Goal: Check status: Check status

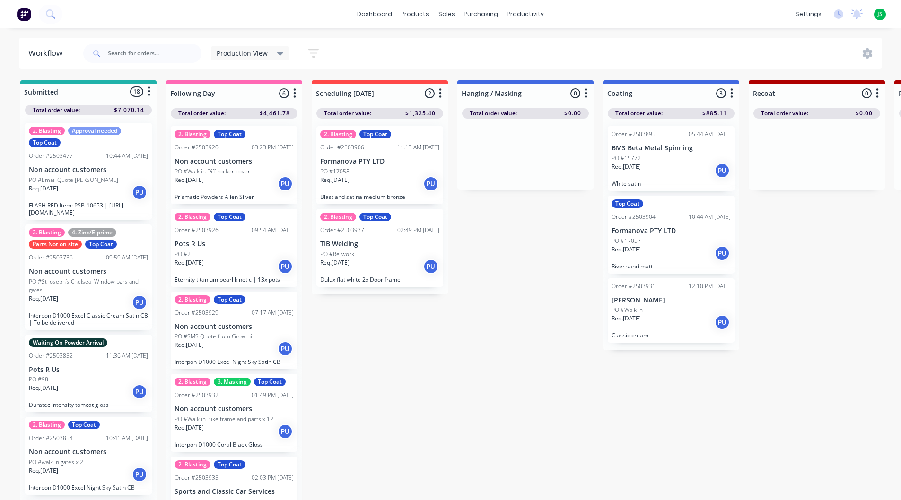
click at [665, 232] on p "Formanova PTY LTD" at bounding box center [670, 231] width 119 height 8
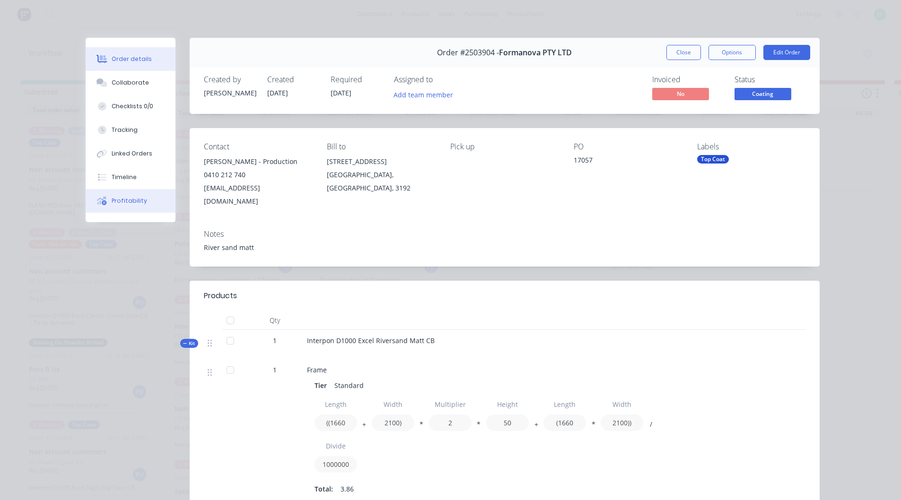
click at [113, 204] on div "Profitability" at bounding box center [129, 201] width 35 height 9
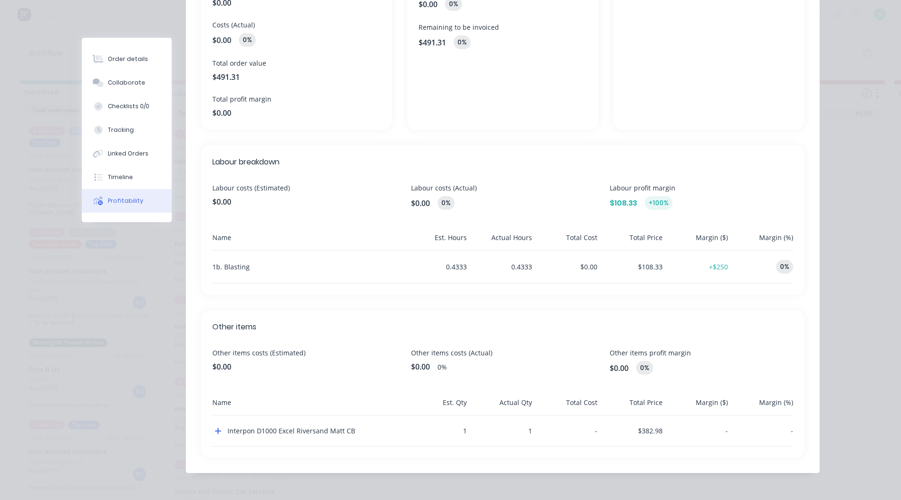
scroll to position [182, 0]
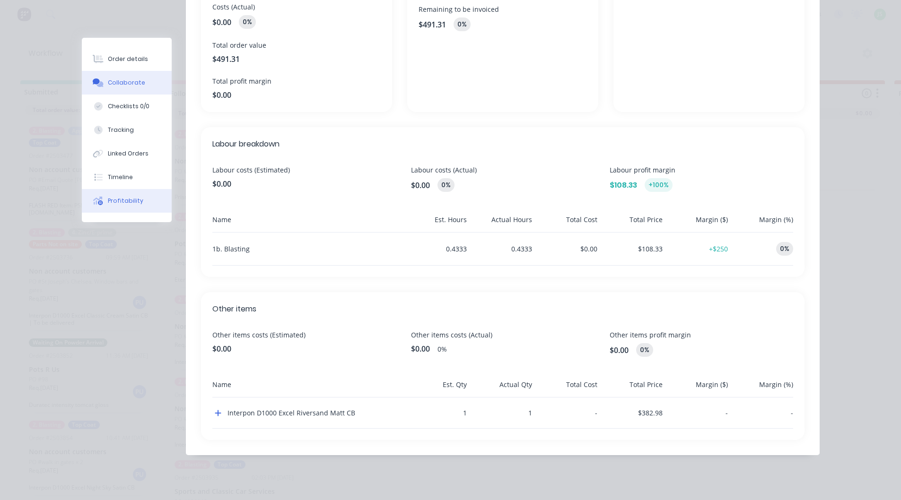
click at [118, 85] on div "Collaborate" at bounding box center [126, 82] width 37 height 9
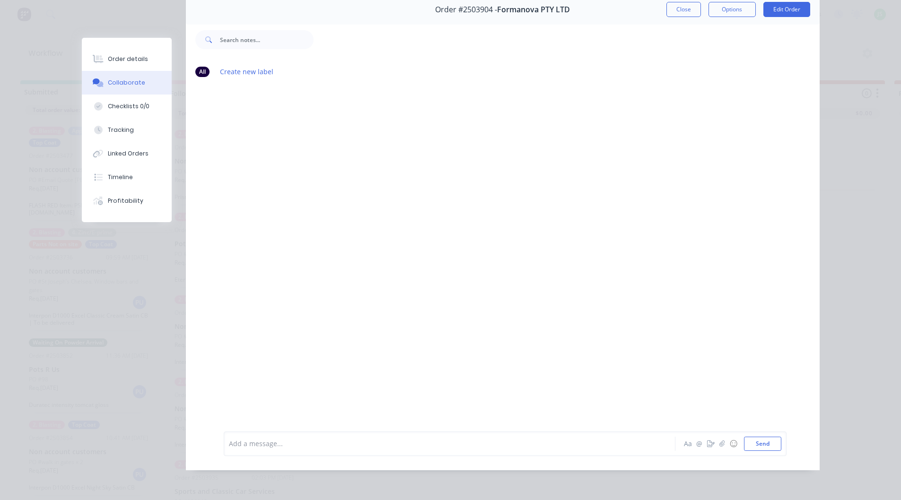
scroll to position [0, 0]
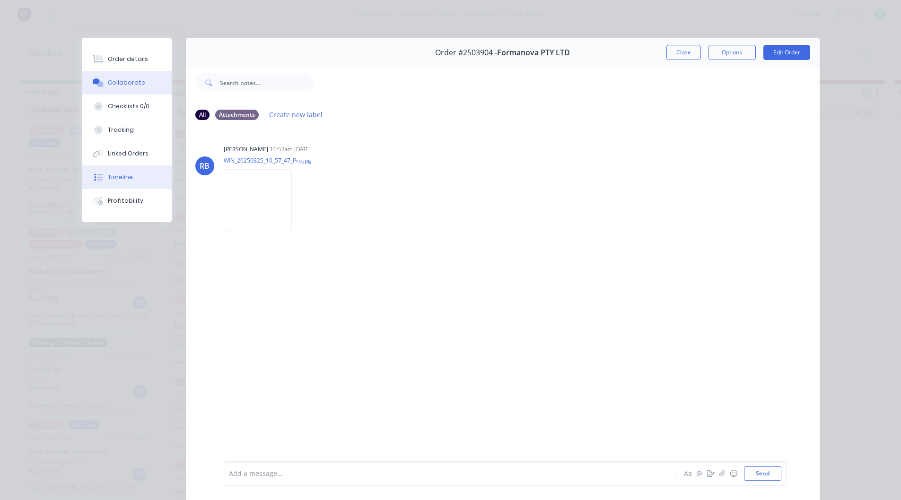
click at [123, 174] on div "Timeline" at bounding box center [120, 177] width 25 height 9
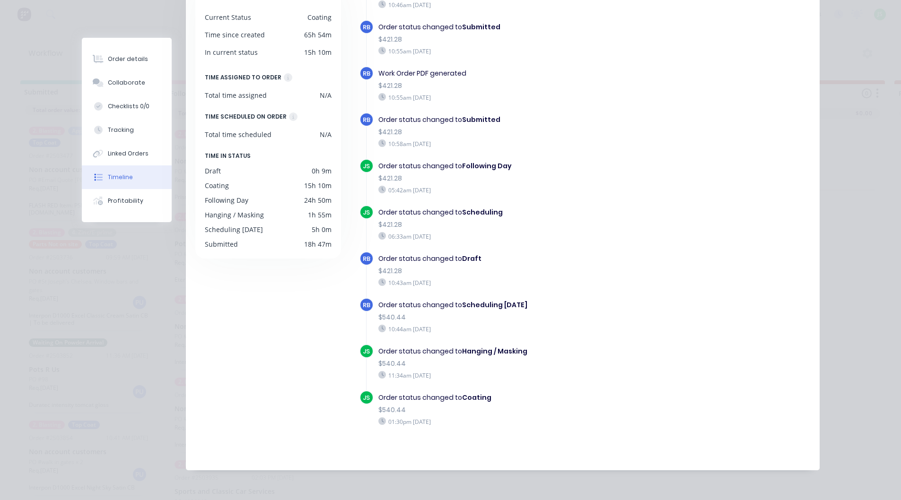
scroll to position [12, 0]
click at [108, 199] on div "Profitability" at bounding box center [125, 201] width 35 height 9
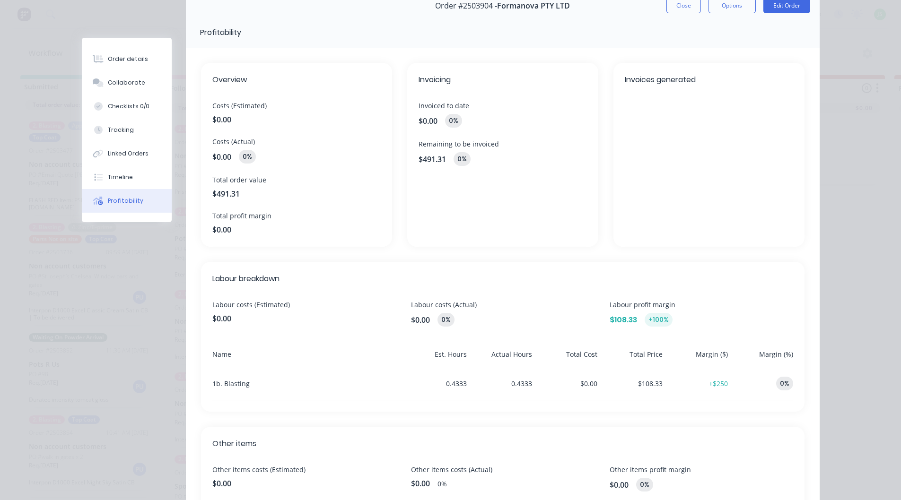
scroll to position [47, 0]
drag, startPoint x: 227, startPoint y: 302, endPoint x: 257, endPoint y: 306, distance: 30.6
click at [257, 306] on span "Labour costs (Estimated)" at bounding box center [303, 304] width 183 height 10
drag, startPoint x: 221, startPoint y: 316, endPoint x: 226, endPoint y: 319, distance: 5.3
click at [226, 319] on span "$0.00" at bounding box center [303, 317] width 183 height 11
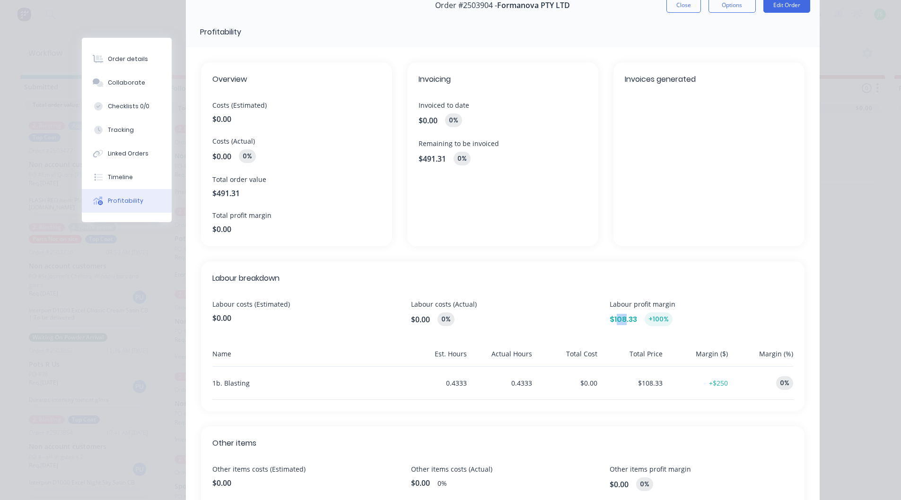
drag, startPoint x: 613, startPoint y: 322, endPoint x: 603, endPoint y: 327, distance: 10.6
click at [625, 319] on span "$108.33" at bounding box center [622, 319] width 27 height 11
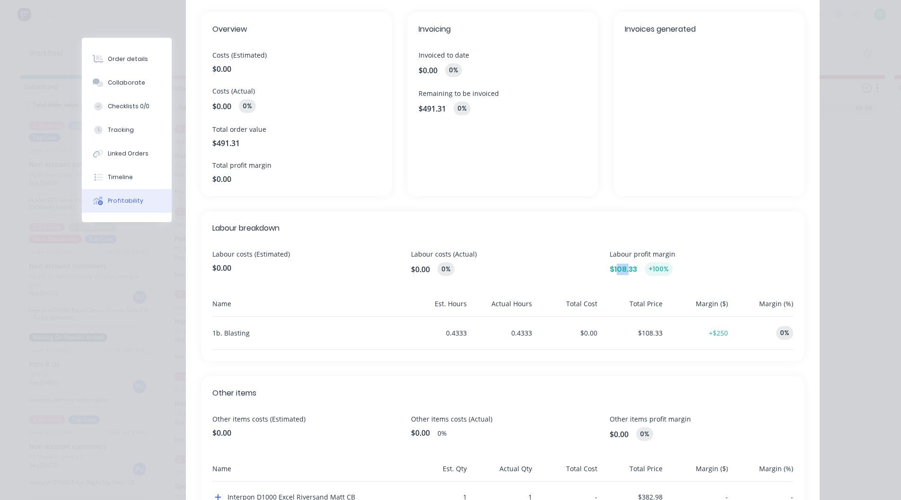
scroll to position [0, 0]
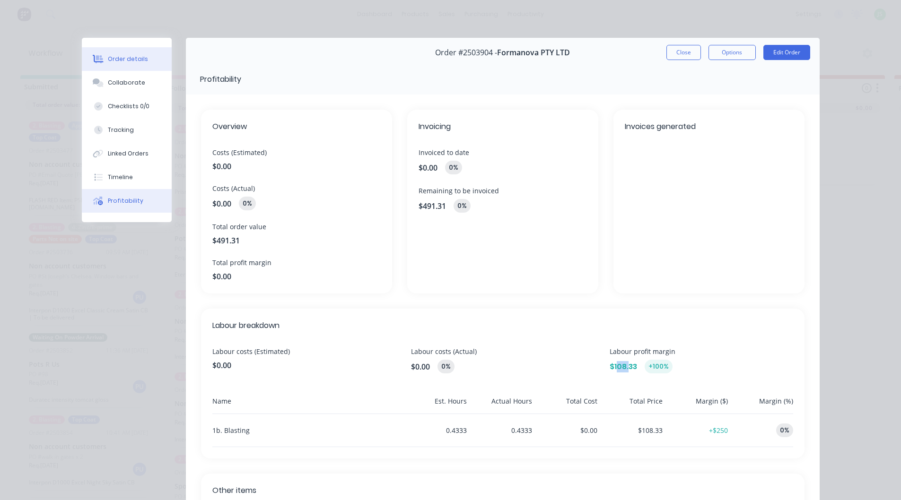
click at [124, 57] on div "Order details" at bounding box center [128, 59] width 40 height 9
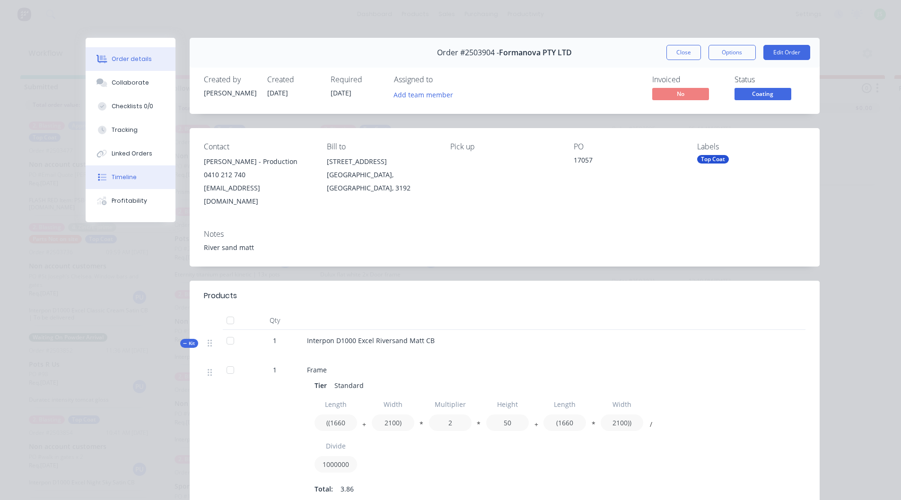
click at [119, 180] on div "Timeline" at bounding box center [124, 177] width 25 height 9
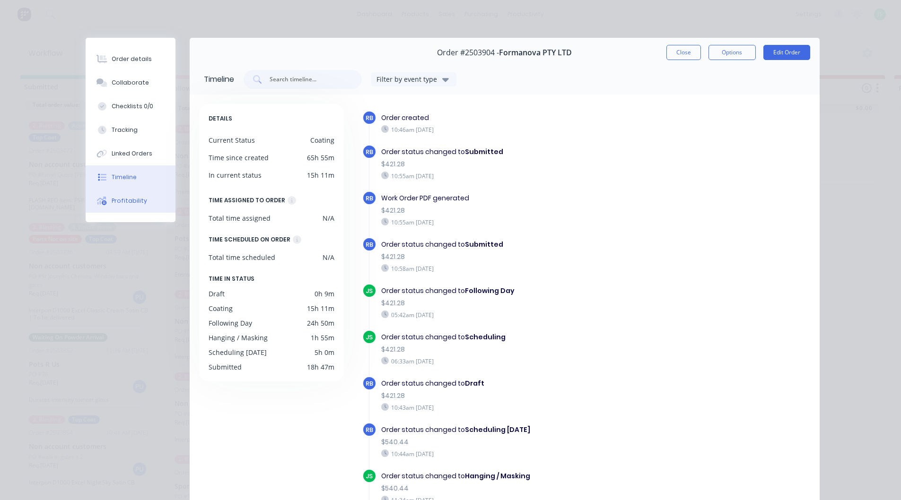
click at [129, 200] on div "Profitability" at bounding box center [129, 201] width 35 height 9
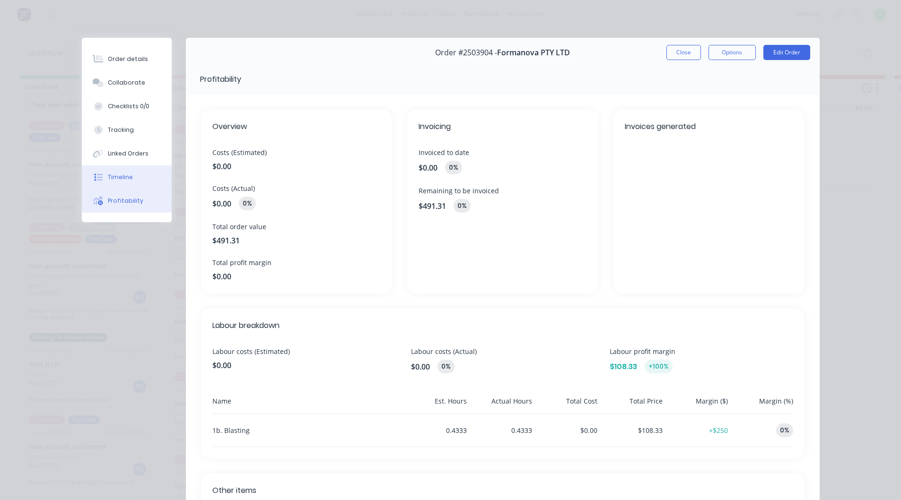
click at [121, 179] on div "Timeline" at bounding box center [120, 177] width 25 height 9
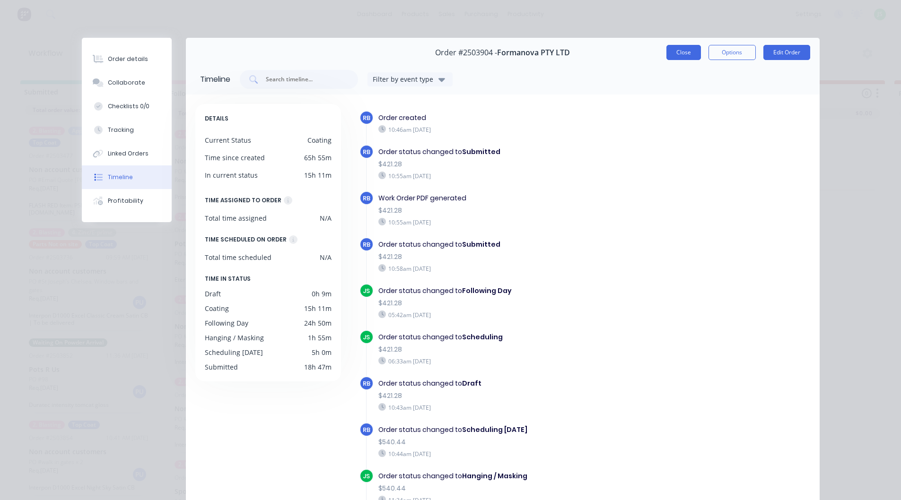
click at [669, 58] on button "Close" at bounding box center [683, 52] width 35 height 15
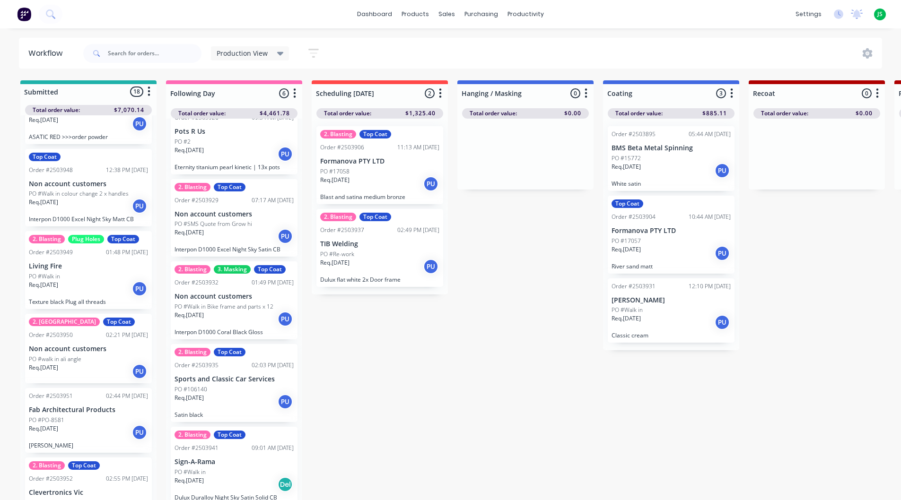
scroll to position [1096, 0]
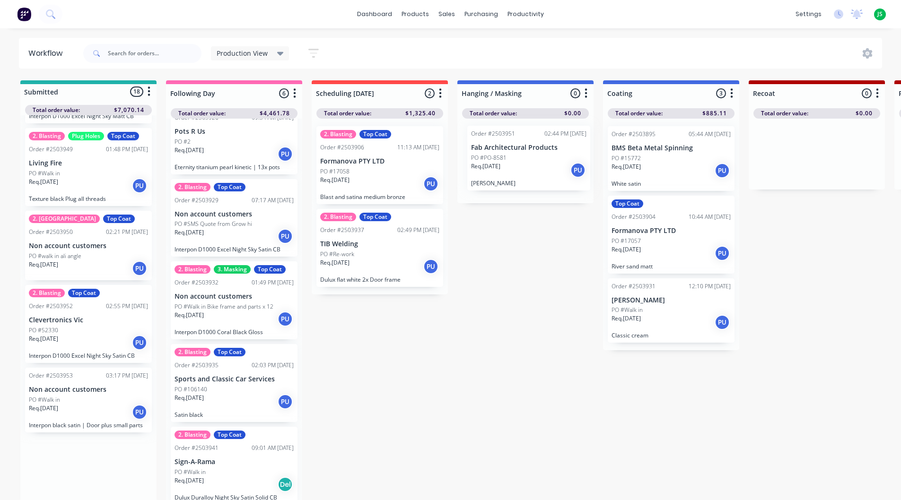
drag, startPoint x: 74, startPoint y: 319, endPoint x: 524, endPoint y: 156, distance: 479.0
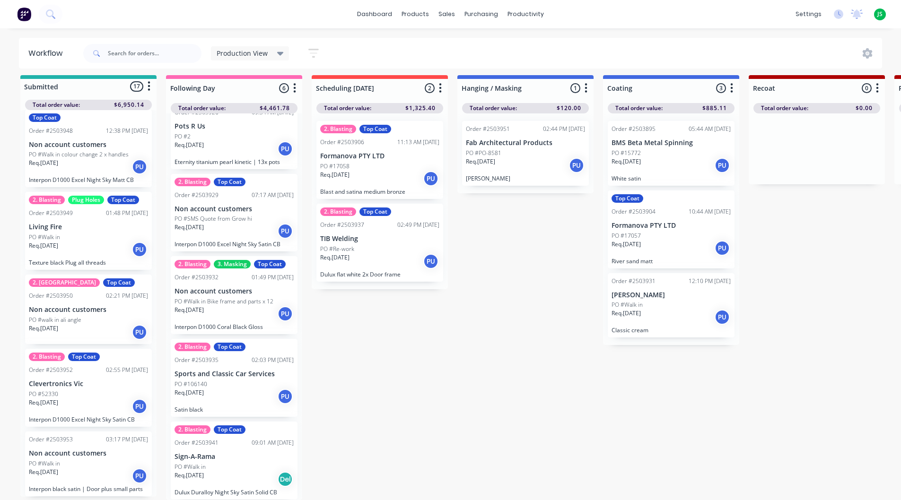
scroll to position [12, 0]
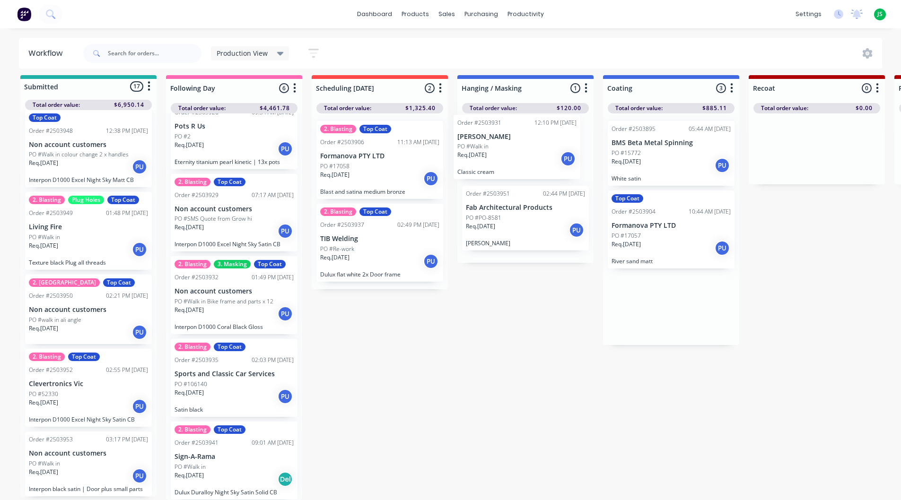
drag, startPoint x: 663, startPoint y: 309, endPoint x: 506, endPoint y: 158, distance: 218.0
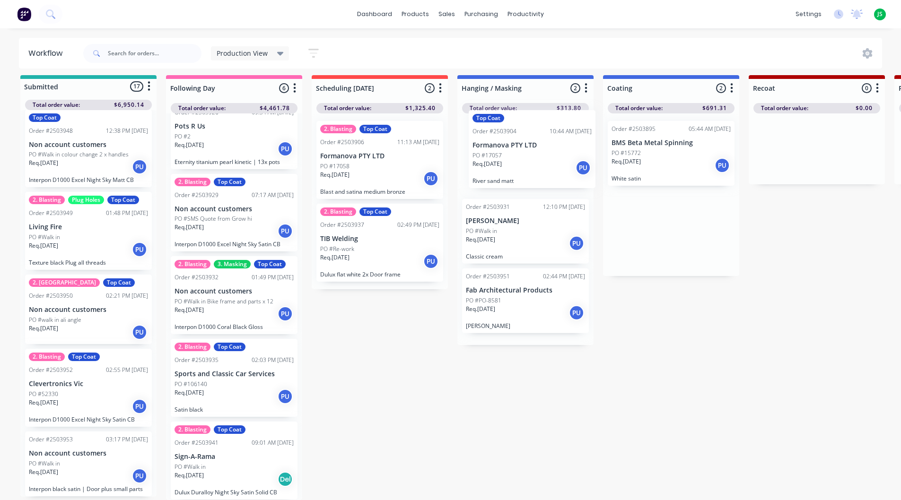
drag, startPoint x: 644, startPoint y: 222, endPoint x: 502, endPoint y: 147, distance: 160.9
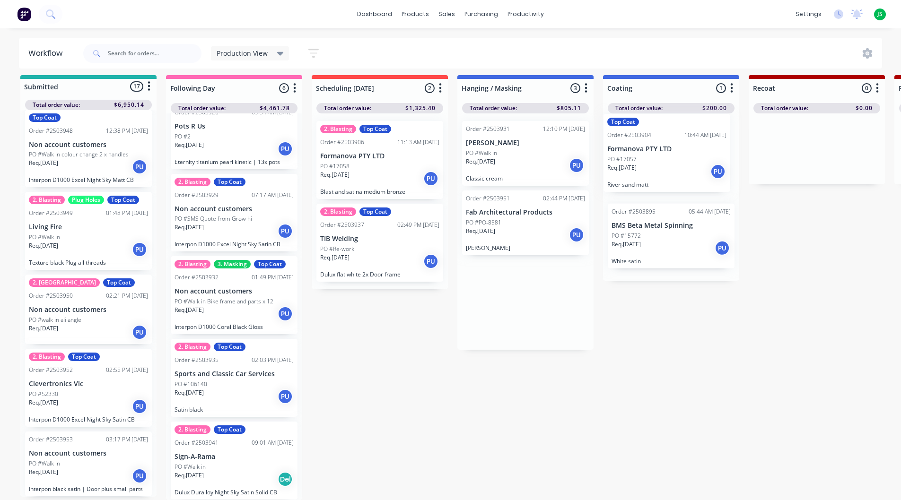
drag, startPoint x: 563, startPoint y: 169, endPoint x: 656, endPoint y: 152, distance: 94.1
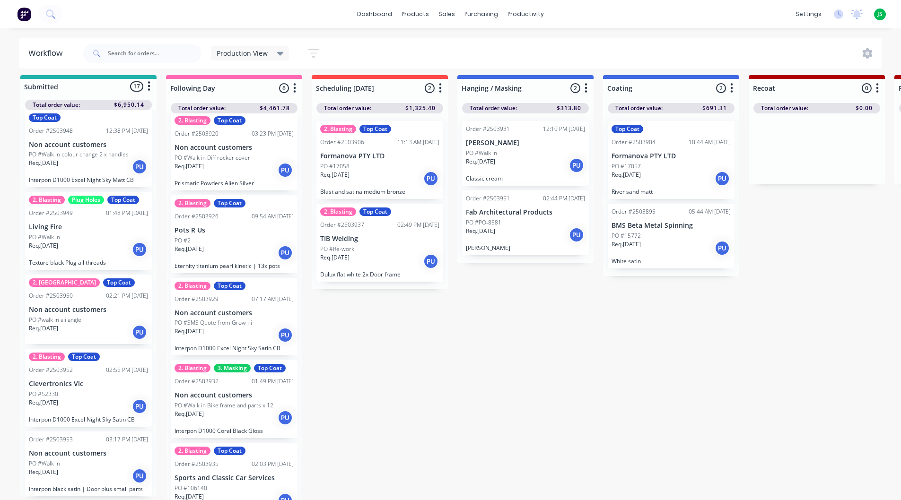
scroll to position [0, 0]
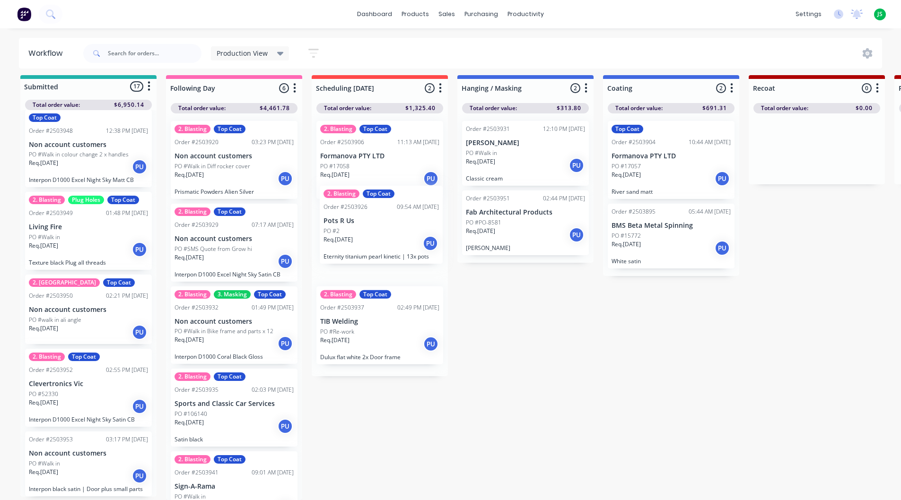
drag, startPoint x: 223, startPoint y: 245, endPoint x: 375, endPoint y: 234, distance: 153.1
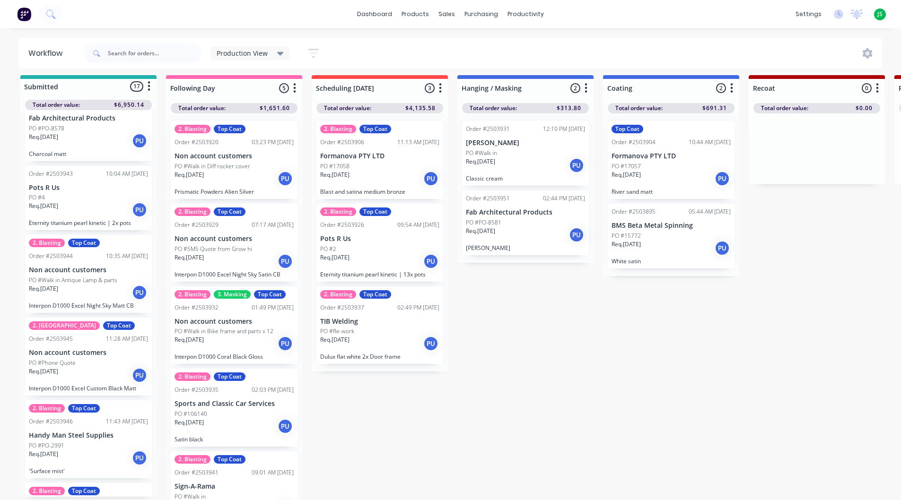
scroll to position [507, 0]
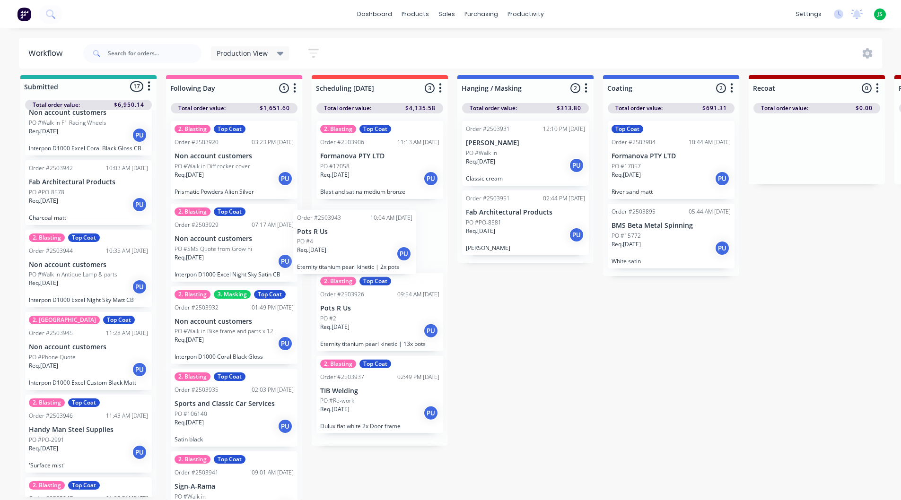
drag, startPoint x: 78, startPoint y: 267, endPoint x: 349, endPoint y: 257, distance: 270.6
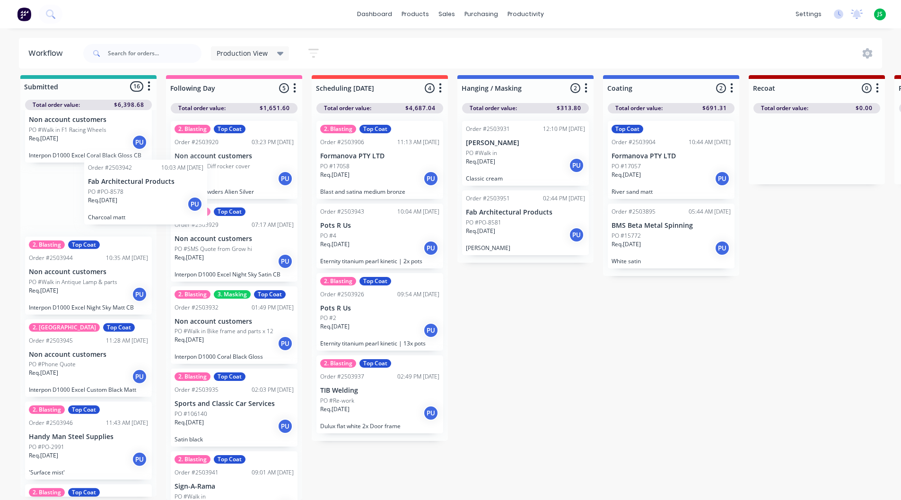
scroll to position [497, 0]
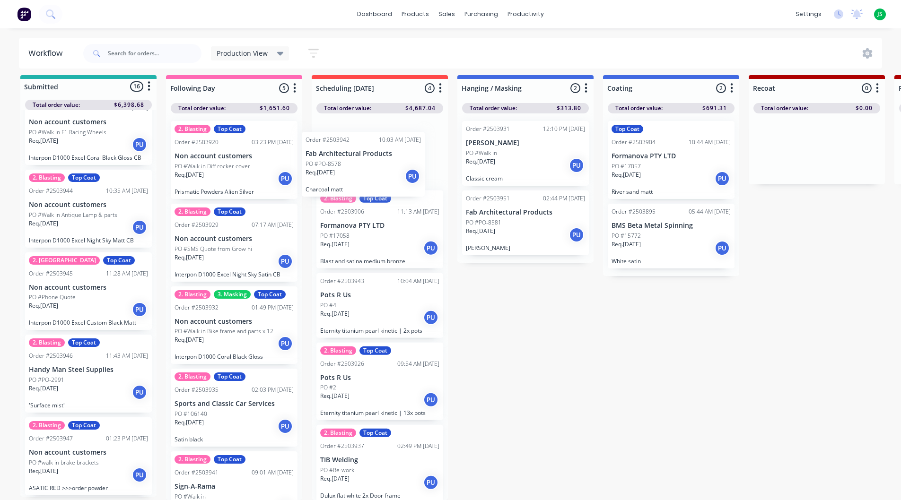
drag, startPoint x: 77, startPoint y: 191, endPoint x: 362, endPoint y: 168, distance: 286.1
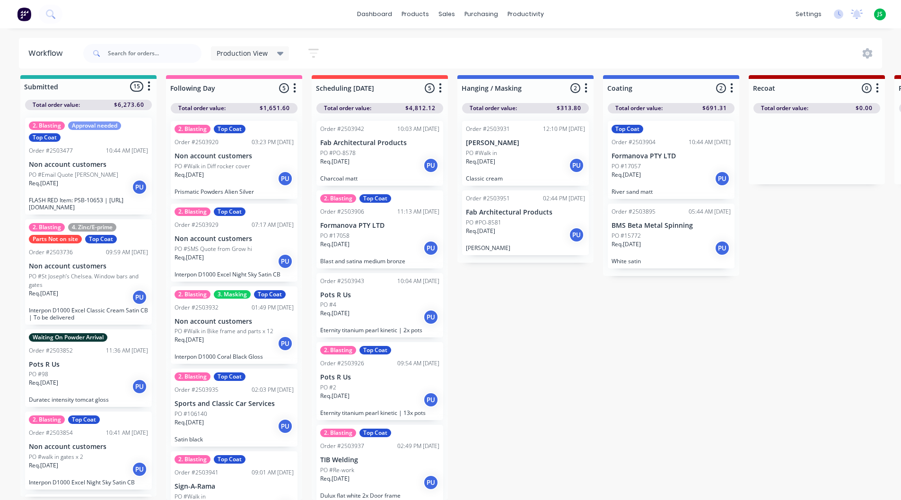
scroll to position [3, 0]
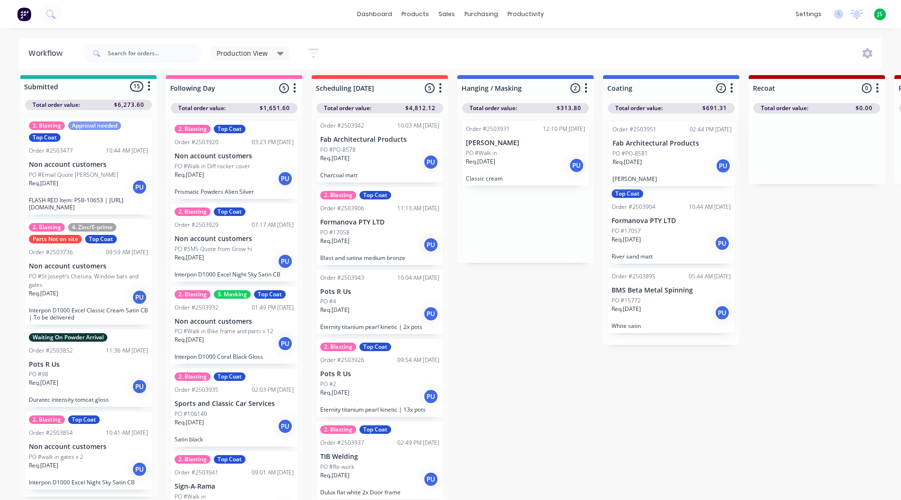
drag, startPoint x: 492, startPoint y: 223, endPoint x: 645, endPoint y: 159, distance: 165.7
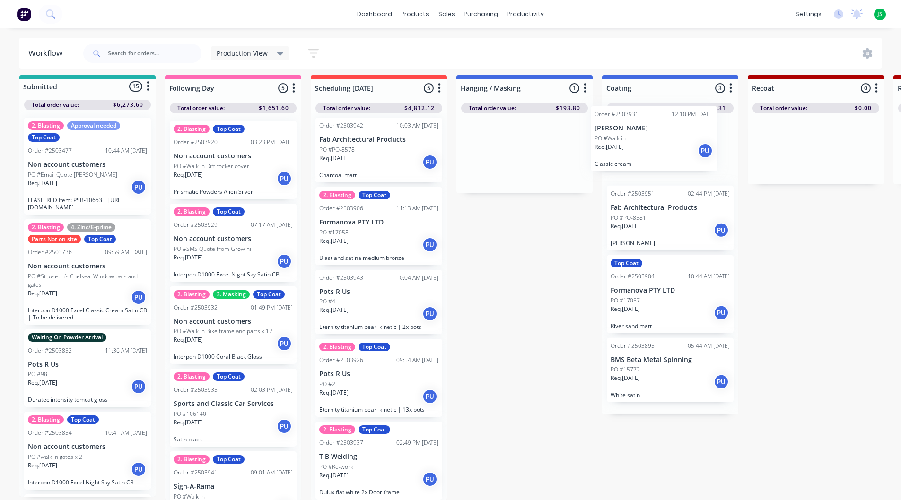
drag, startPoint x: 503, startPoint y: 162, endPoint x: 639, endPoint y: 154, distance: 136.8
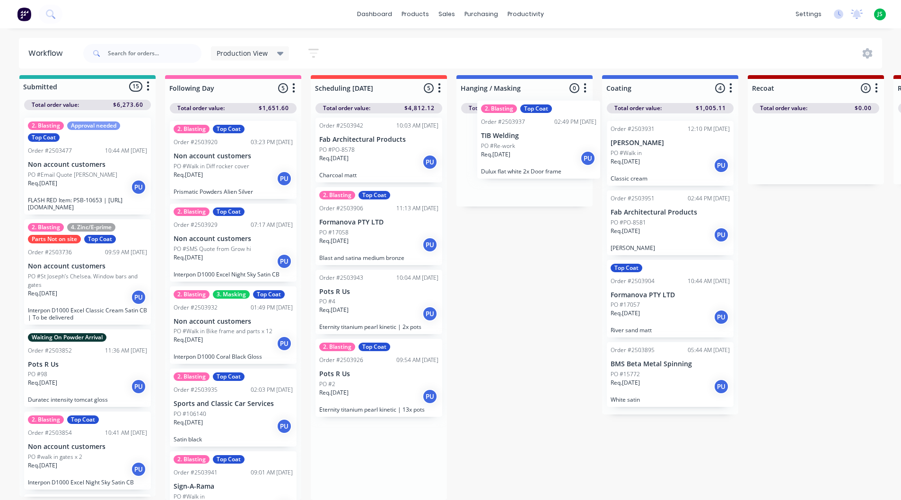
drag, startPoint x: 394, startPoint y: 466, endPoint x: 564, endPoint y: 147, distance: 361.7
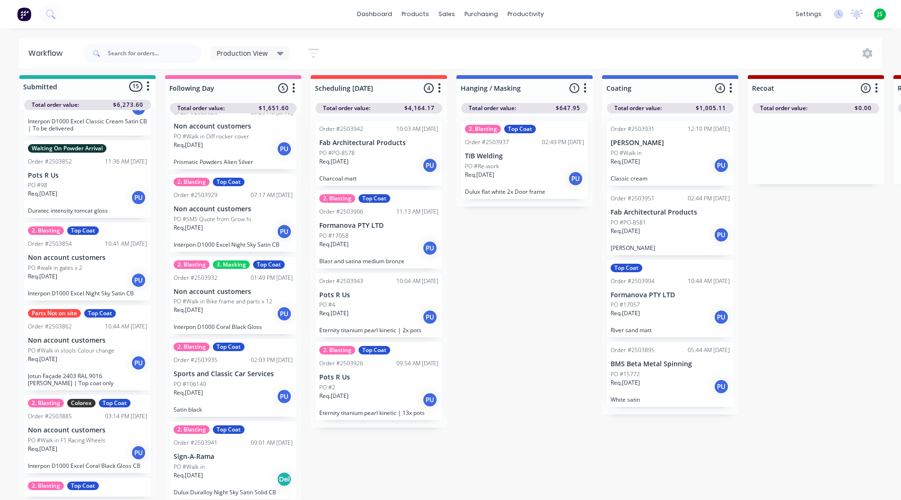
scroll to position [12, 0]
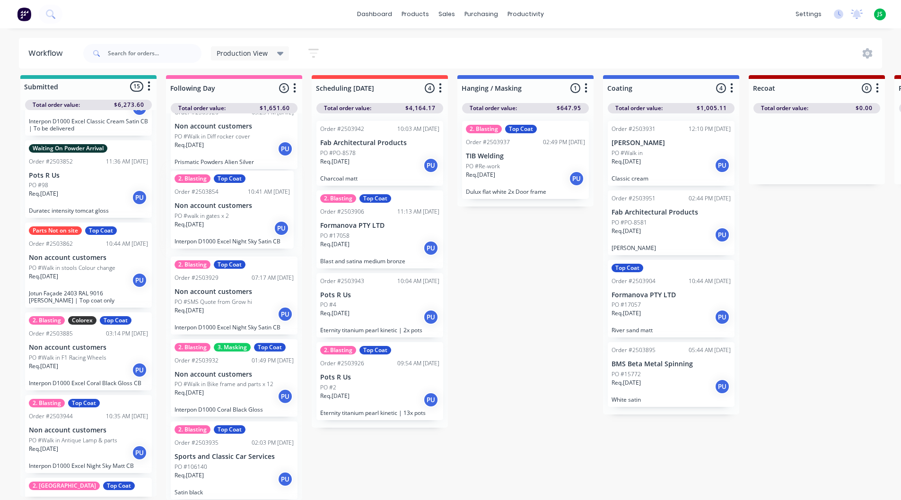
drag, startPoint x: 75, startPoint y: 269, endPoint x: 226, endPoint y: 224, distance: 157.4
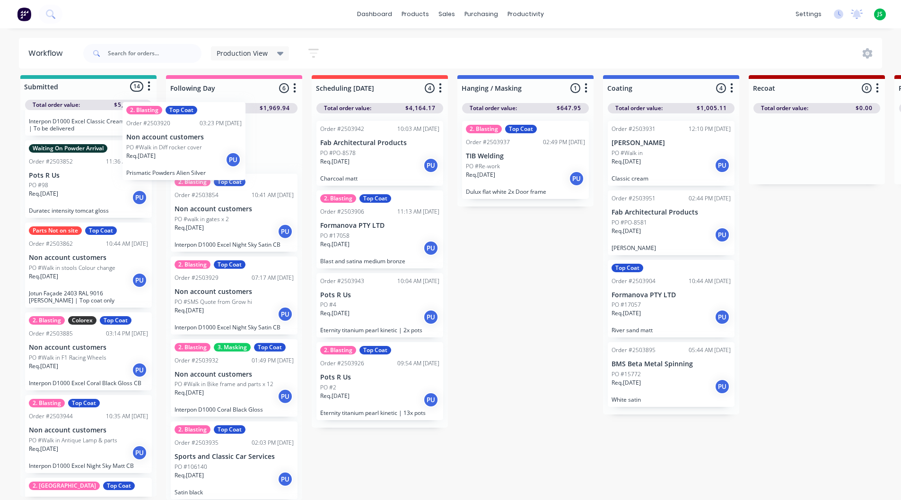
scroll to position [25, 0]
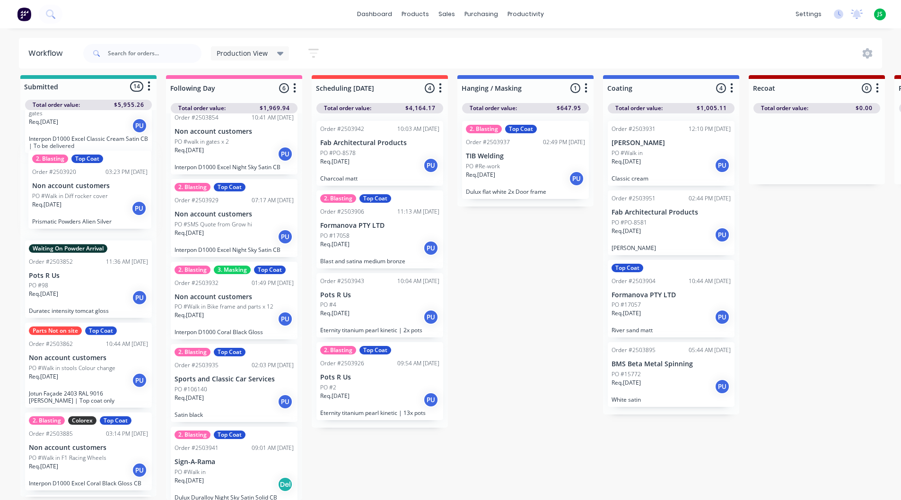
drag, startPoint x: 238, startPoint y: 151, endPoint x: 92, endPoint y: 219, distance: 161.0
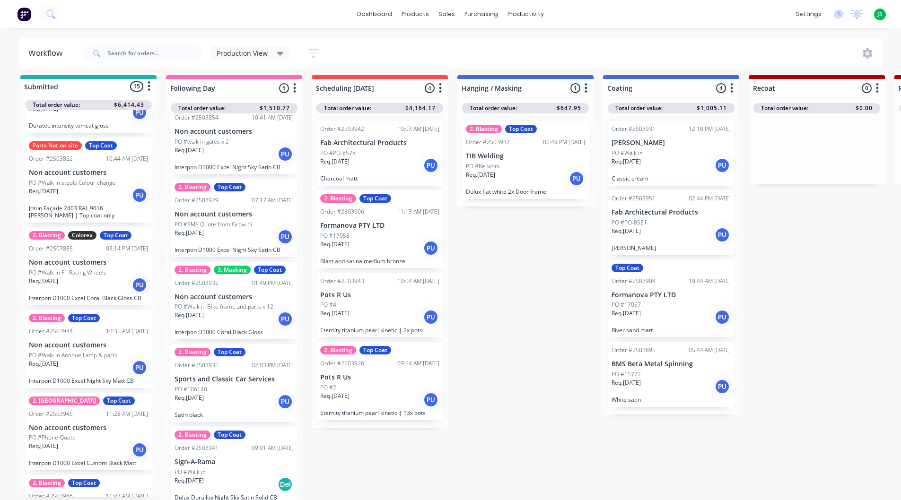
scroll to position [378, 0]
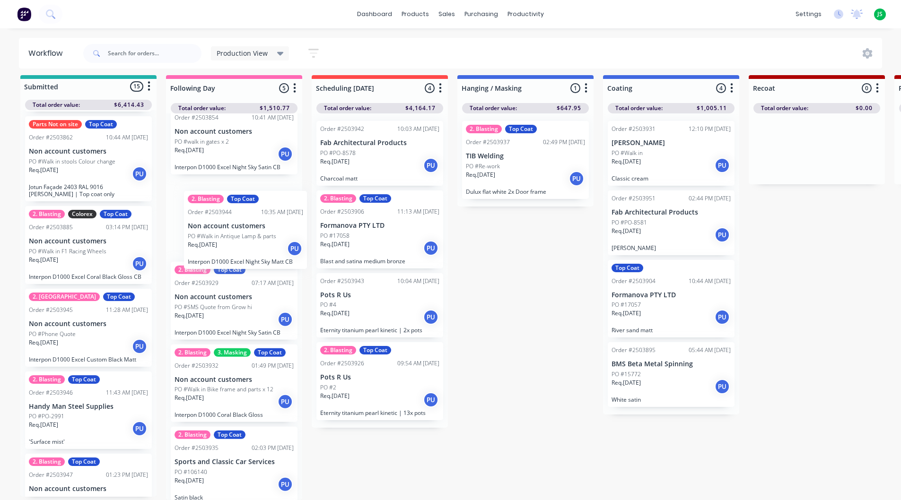
drag, startPoint x: 98, startPoint y: 349, endPoint x: 260, endPoint y: 258, distance: 185.0
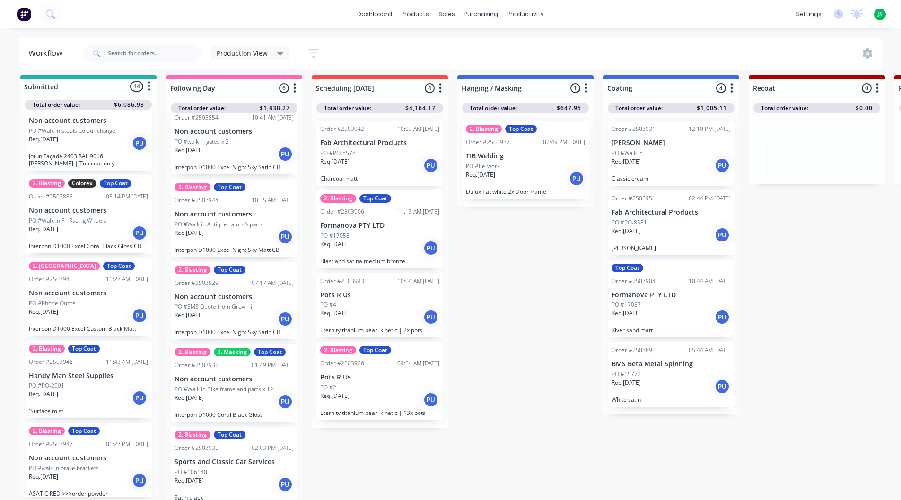
scroll to position [425, 0]
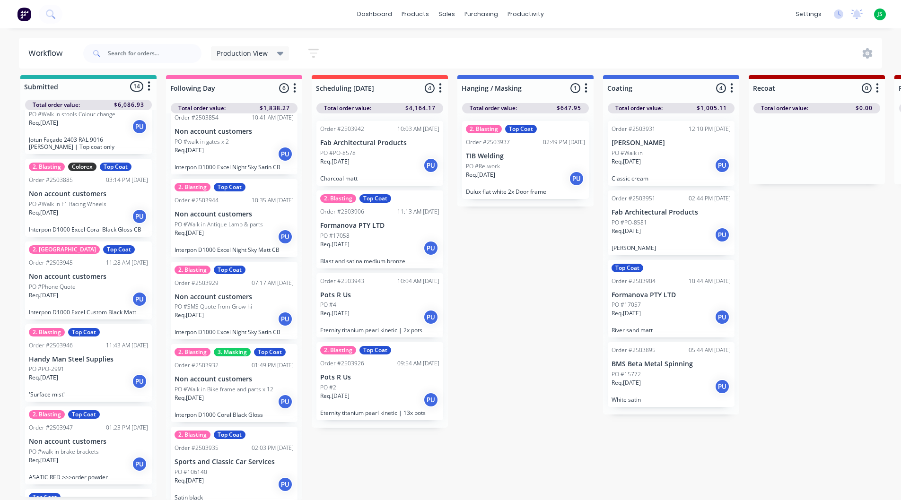
click at [93, 298] on div "Req. 27/08/25 PU" at bounding box center [88, 299] width 119 height 16
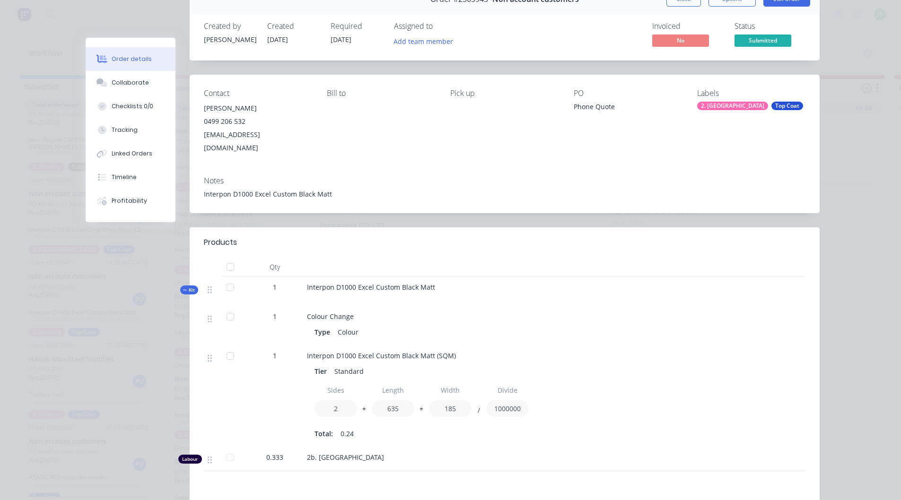
scroll to position [0, 0]
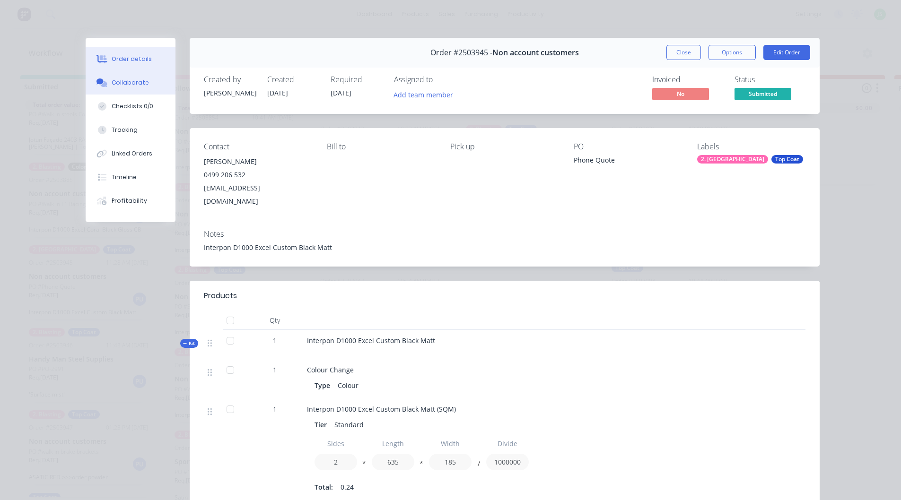
click at [131, 89] on button "Collaborate" at bounding box center [131, 83] width 90 height 24
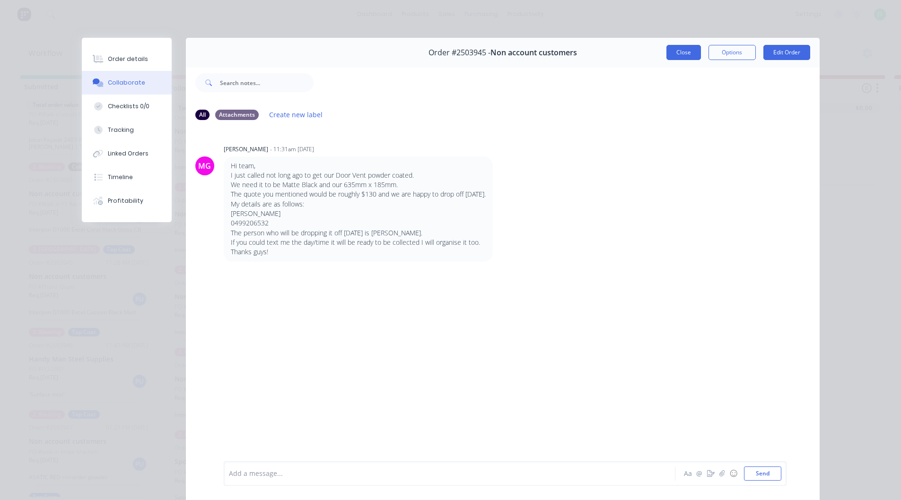
click at [671, 54] on button "Close" at bounding box center [683, 52] width 35 height 15
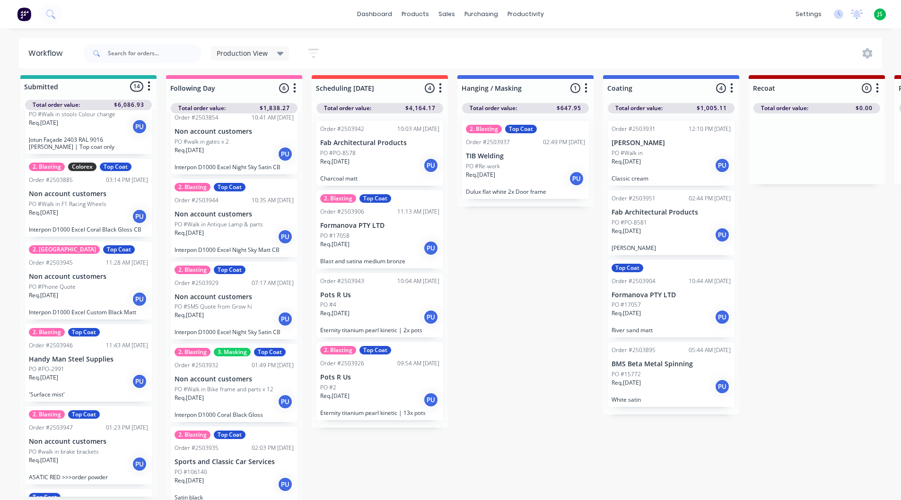
click at [69, 283] on p "PO #Phone Quote" at bounding box center [52, 287] width 47 height 9
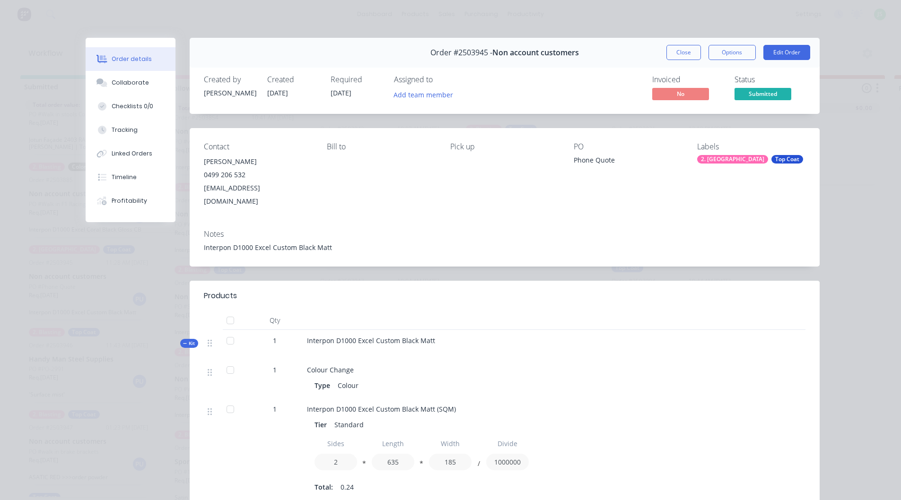
click at [771, 156] on div "Top Coat" at bounding box center [787, 159] width 32 height 9
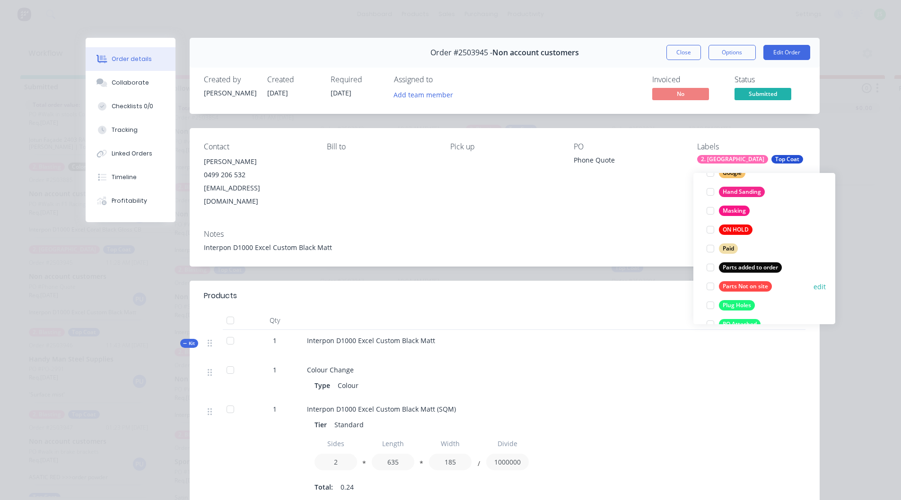
scroll to position [520, 0]
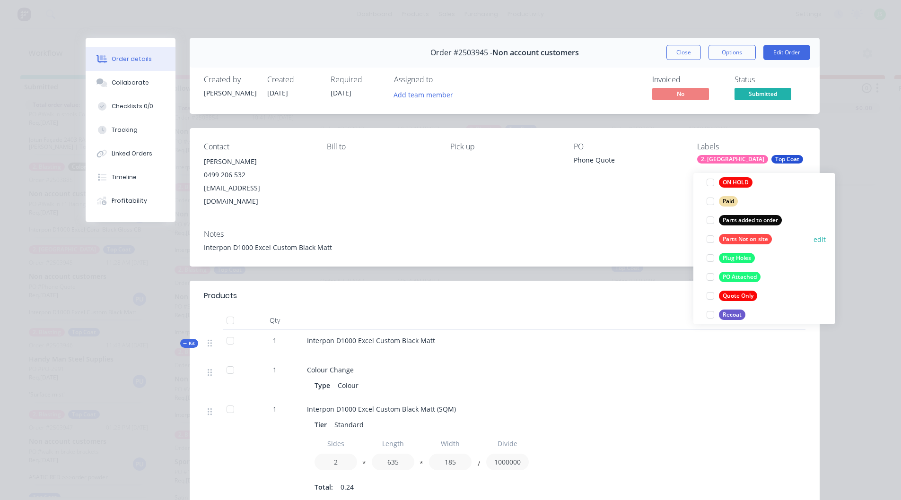
click at [714, 230] on div at bounding box center [710, 239] width 19 height 19
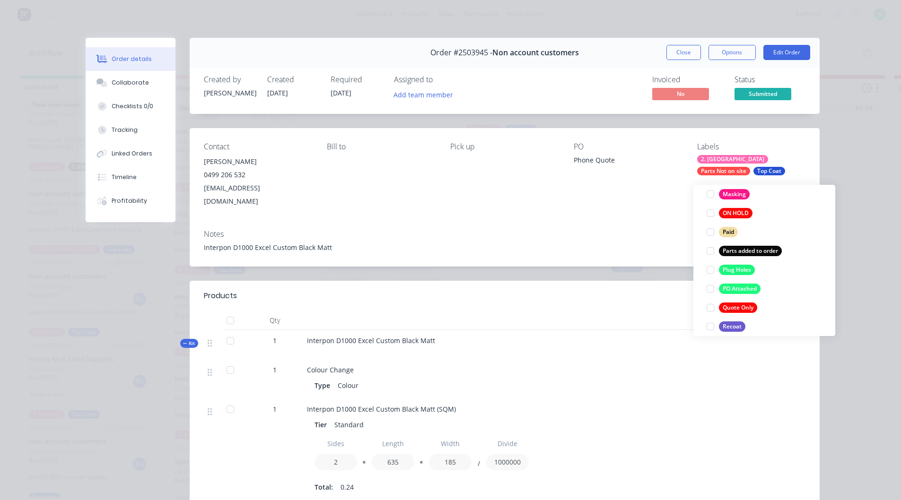
scroll to position [28, 0]
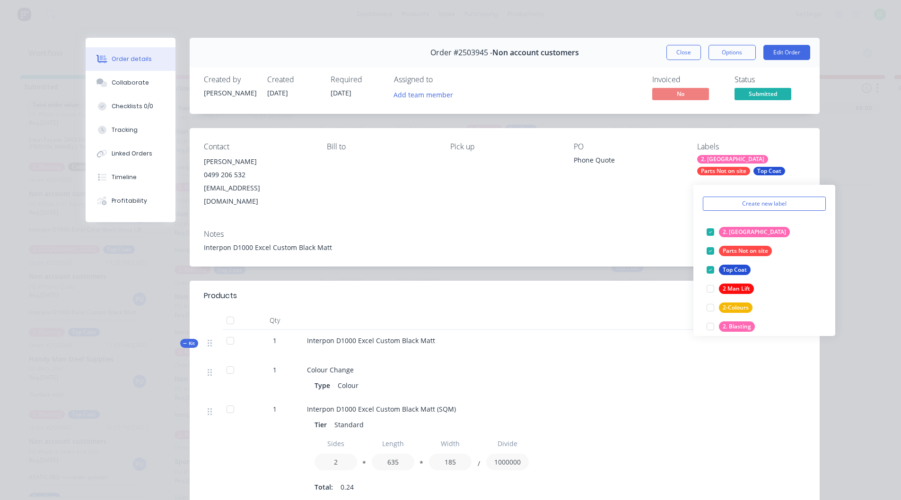
click at [841, 138] on div "Order details Collaborate Checklists 0/0 Tracking Linked Orders Timeline Profit…" at bounding box center [450, 250] width 901 height 500
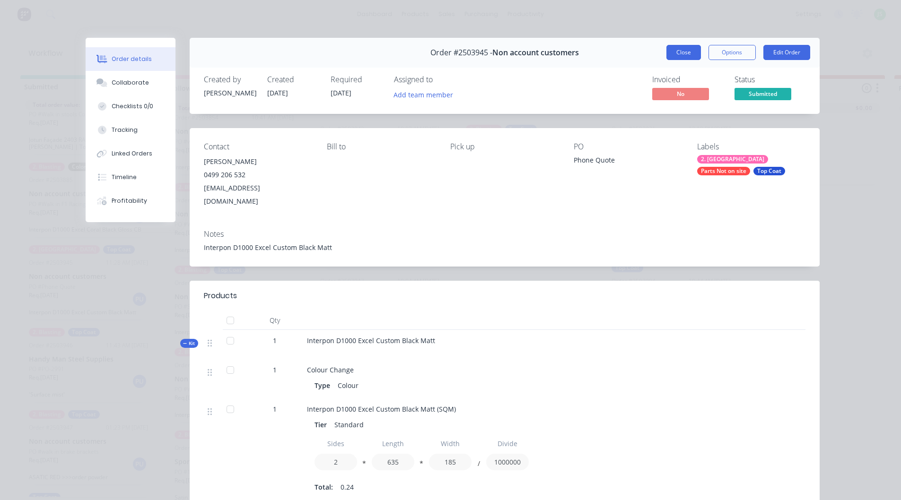
click at [689, 52] on button "Close" at bounding box center [683, 52] width 35 height 15
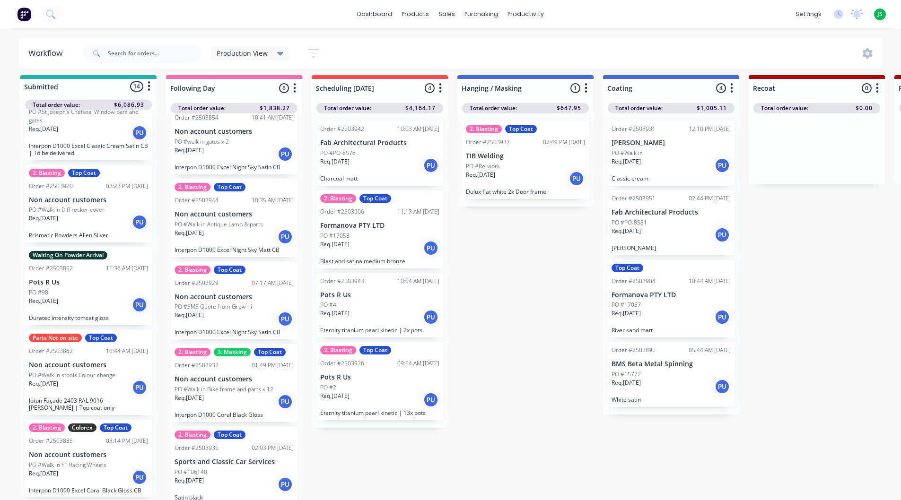
scroll to position [142, 0]
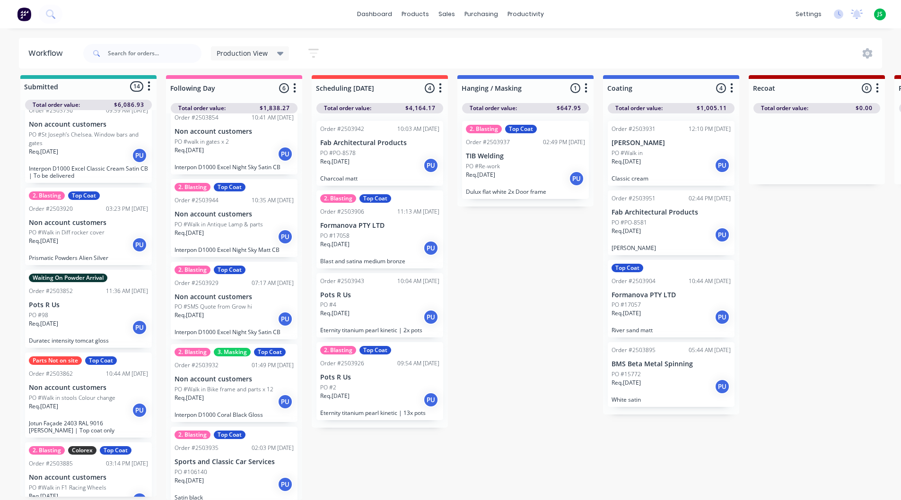
click at [86, 237] on div "Req. 25/08/25 PU" at bounding box center [88, 245] width 119 height 16
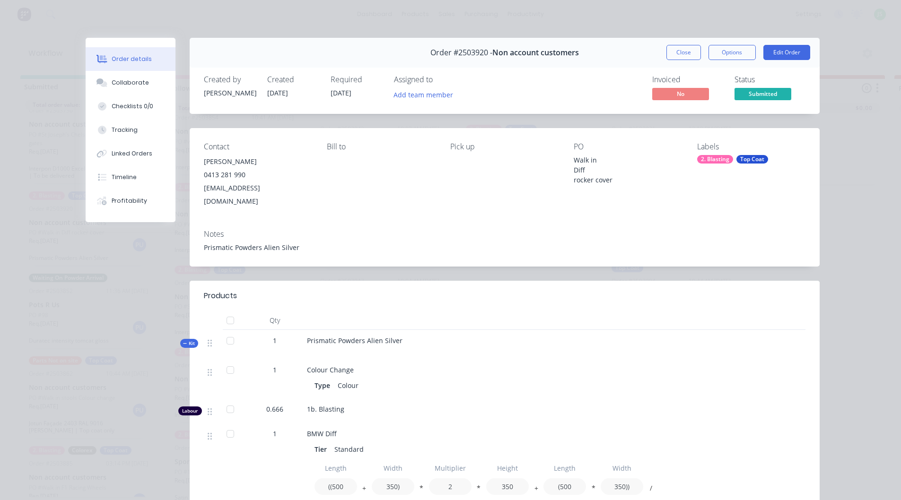
click at [754, 157] on div "Top Coat" at bounding box center [752, 159] width 32 height 9
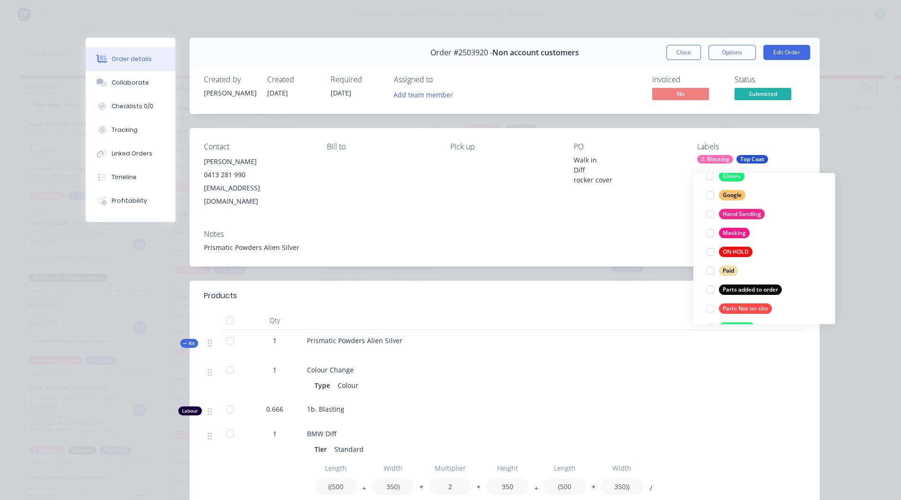
scroll to position [444, 0]
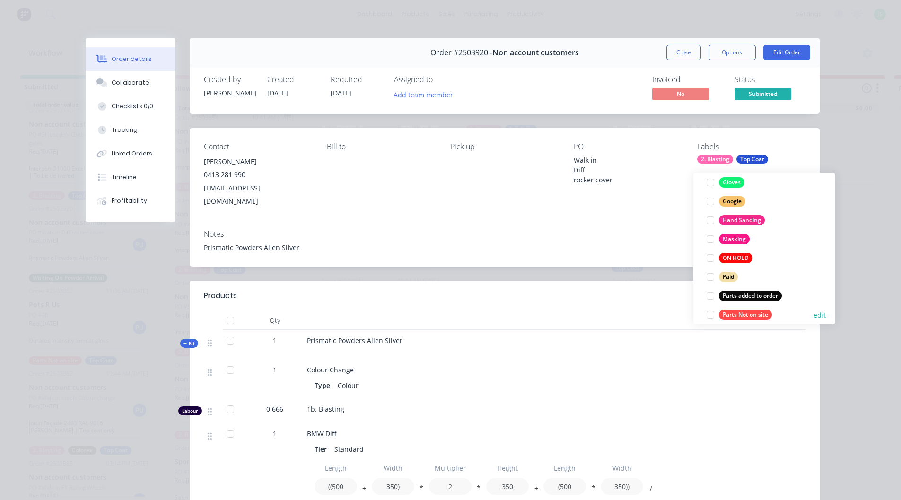
click at [711, 309] on div at bounding box center [710, 314] width 19 height 19
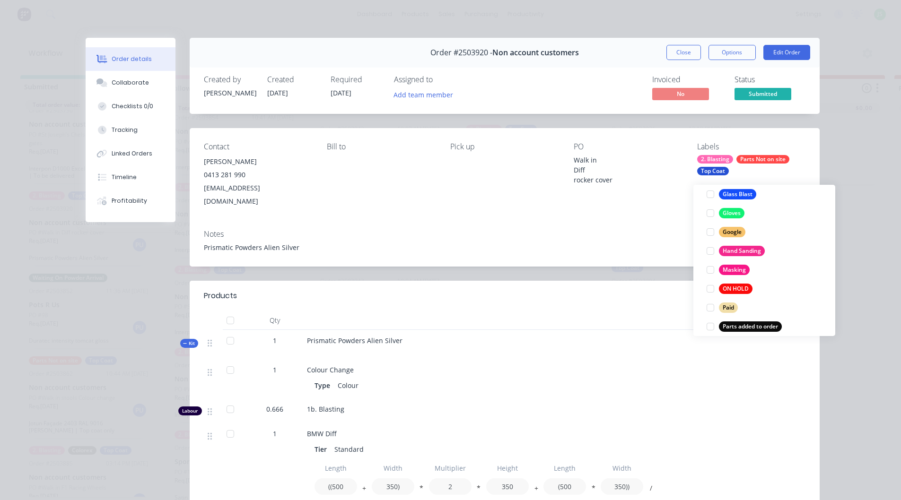
scroll to position [0, 0]
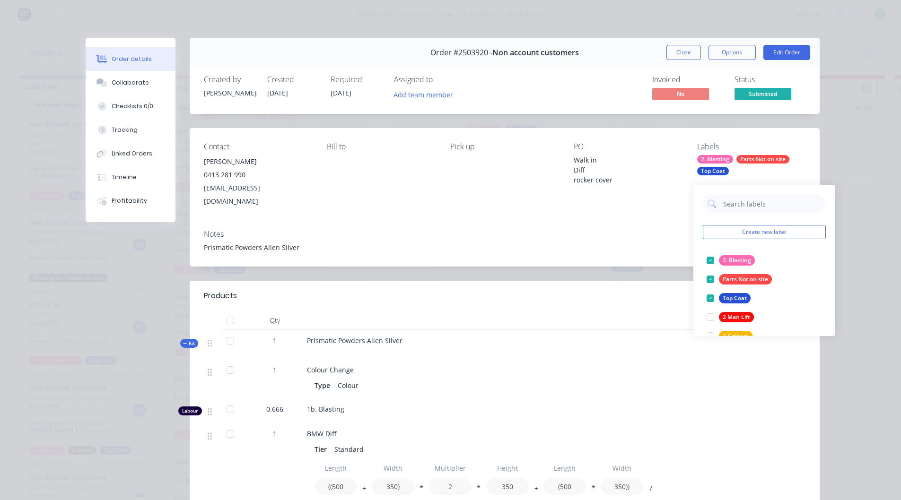
click at [650, 281] on header "Products" at bounding box center [505, 296] width 630 height 30
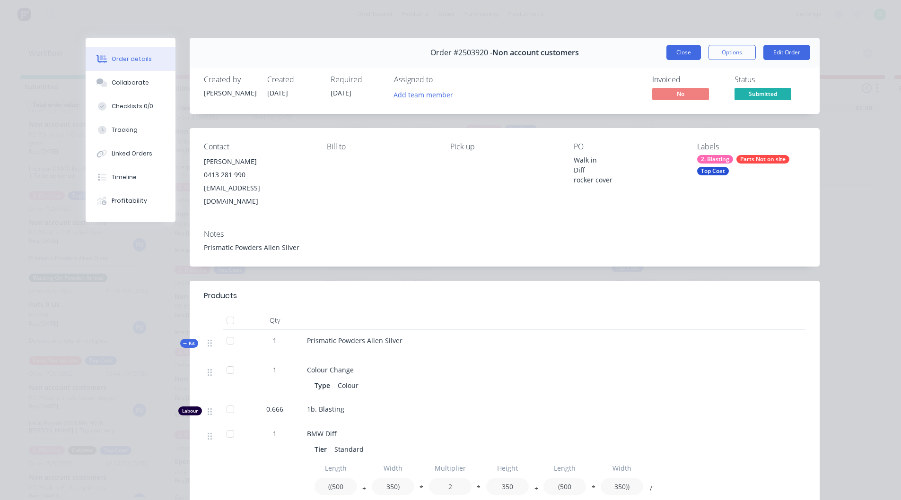
click at [690, 54] on button "Close" at bounding box center [683, 52] width 35 height 15
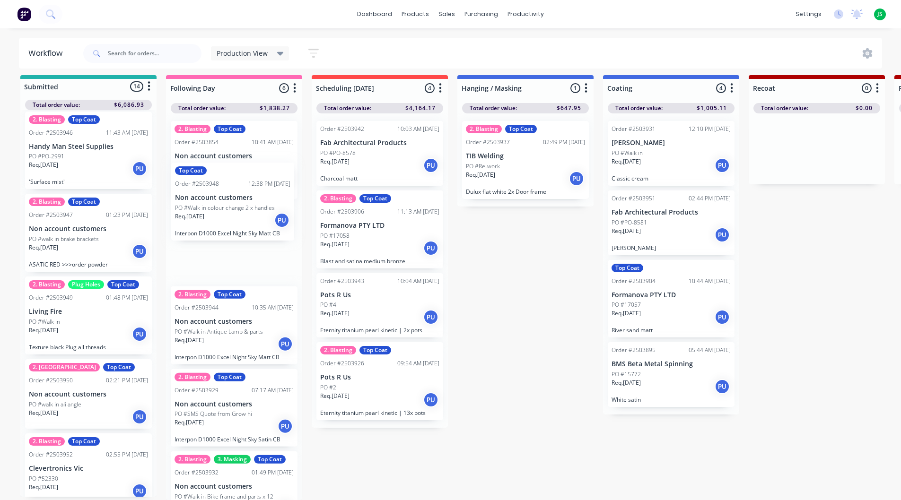
drag, startPoint x: 73, startPoint y: 319, endPoint x: 223, endPoint y: 212, distance: 183.9
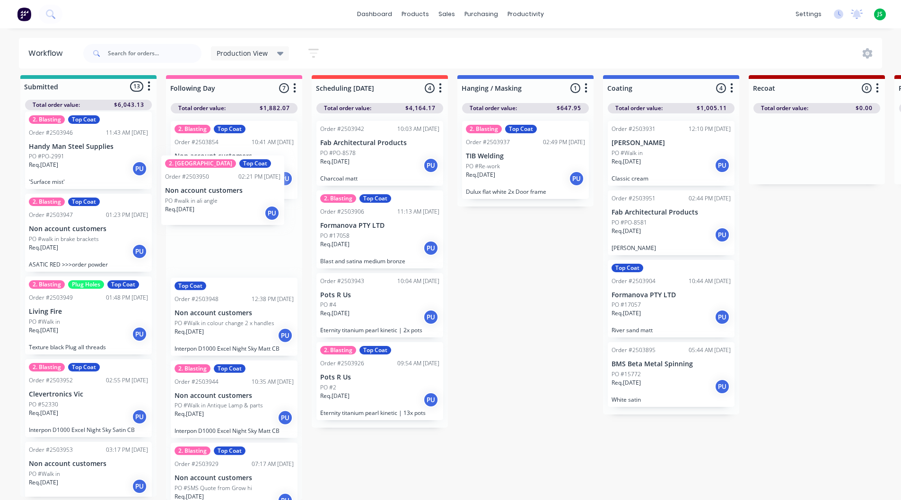
drag, startPoint x: 69, startPoint y: 398, endPoint x: 210, endPoint y: 200, distance: 242.7
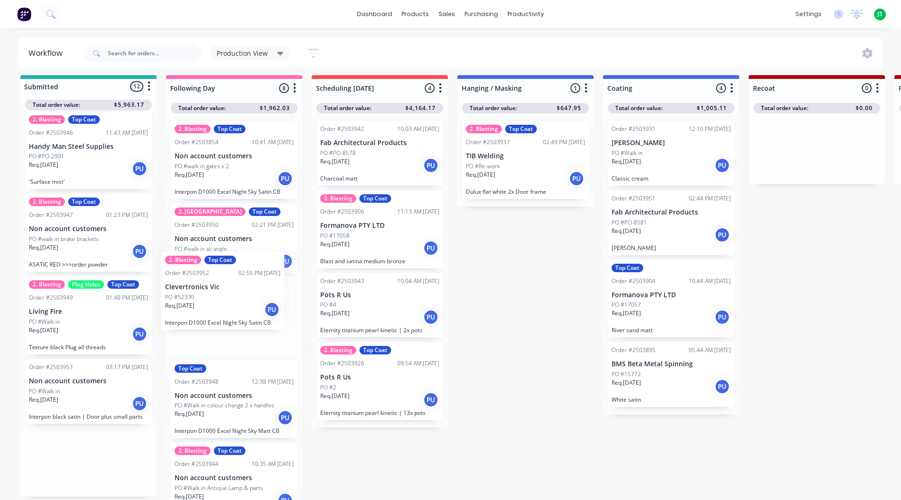
drag, startPoint x: 88, startPoint y: 382, endPoint x: 197, endPoint y: 283, distance: 146.9
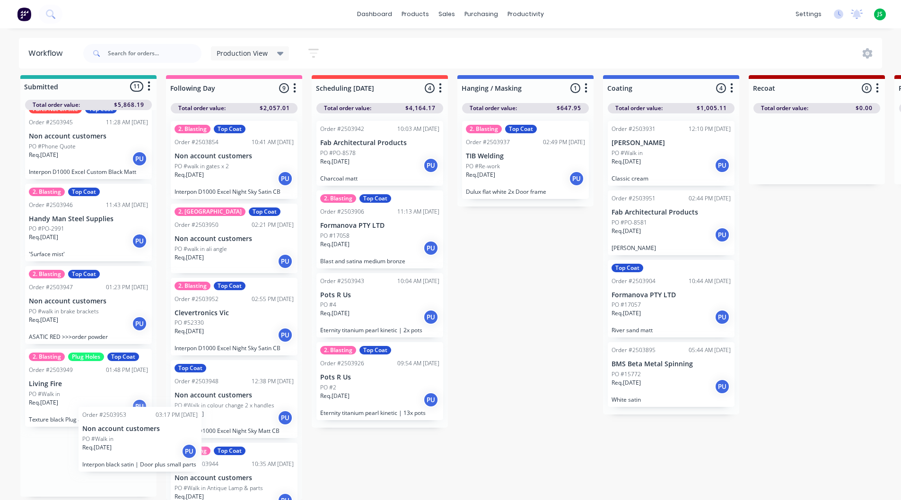
scroll to position [1, 0]
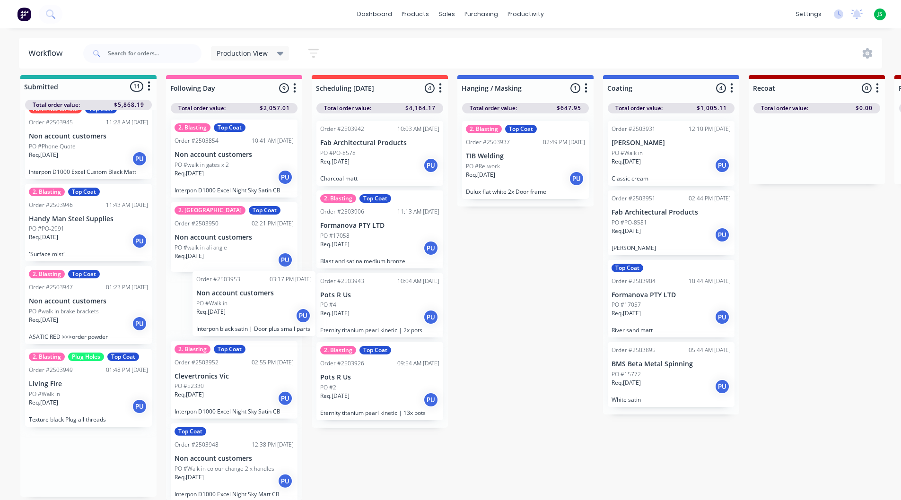
drag, startPoint x: 69, startPoint y: 463, endPoint x: 242, endPoint y: 304, distance: 234.2
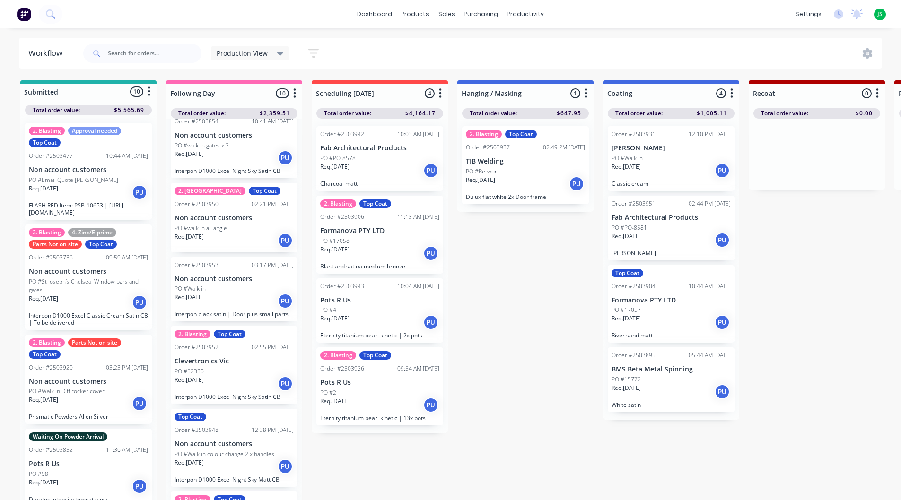
scroll to position [0, 0]
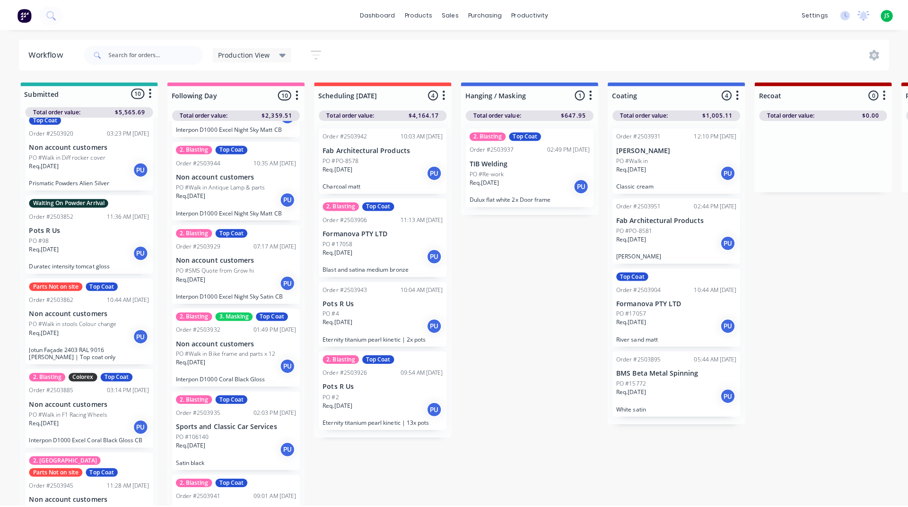
scroll to position [421, 0]
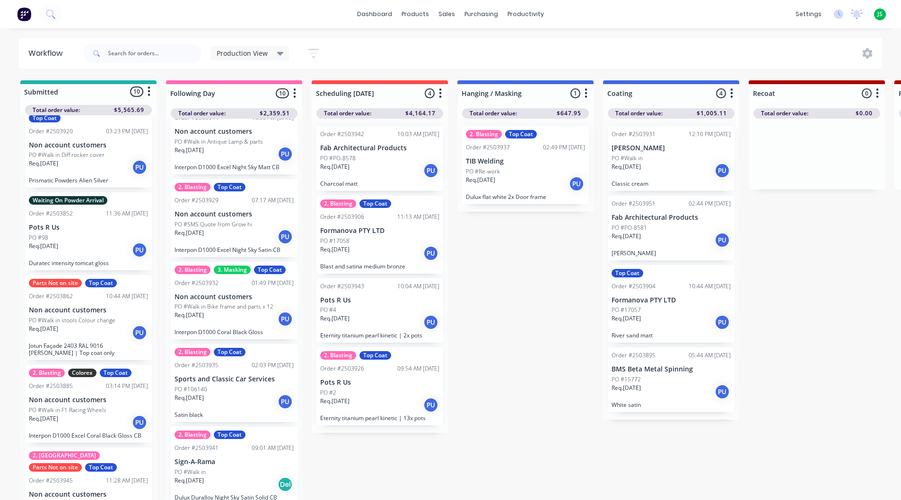
drag, startPoint x: 443, startPoint y: 434, endPoint x: 434, endPoint y: 431, distance: 8.8
drag, startPoint x: 510, startPoint y: 174, endPoint x: 519, endPoint y: 162, distance: 14.6
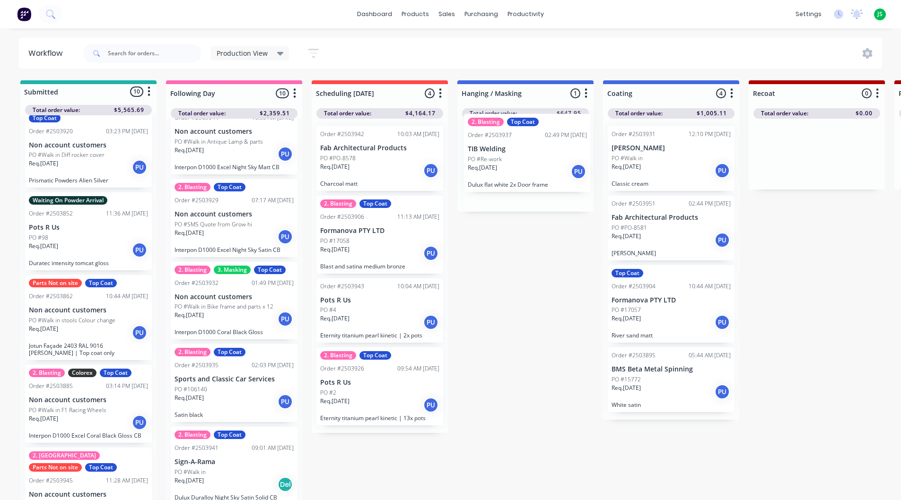
click at [519, 162] on div "2. Blasting Top Coat Order #2503937 02:49 PM 26/08/25 TIB Welding PO #Re-work R…" at bounding box center [525, 165] width 136 height 93
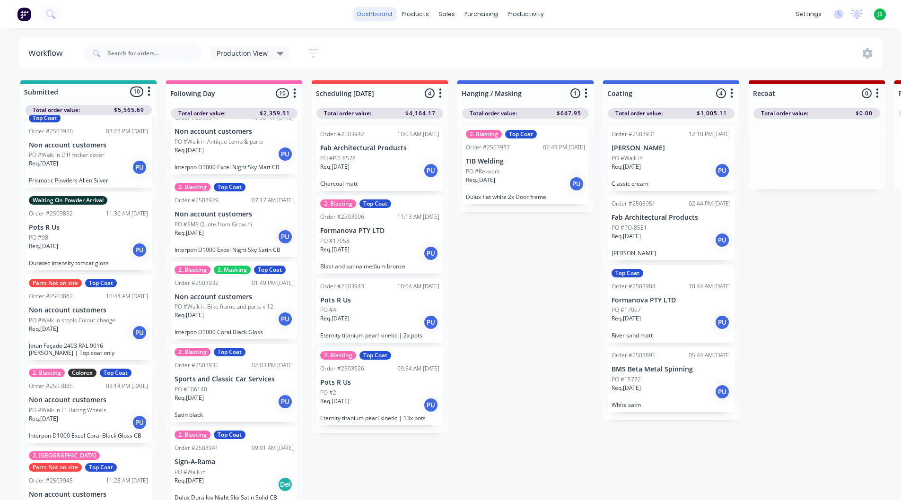
click at [386, 15] on link "dashboard" at bounding box center [374, 14] width 44 height 14
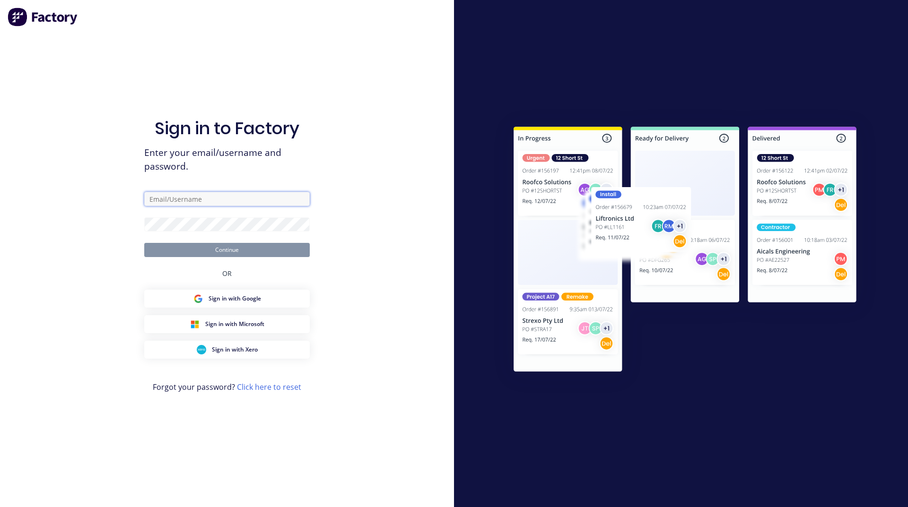
click at [203, 204] on input "text" at bounding box center [226, 199] width 165 height 14
type input "[PERSON_NAME][EMAIL_ADDRESS][DOMAIN_NAME]"
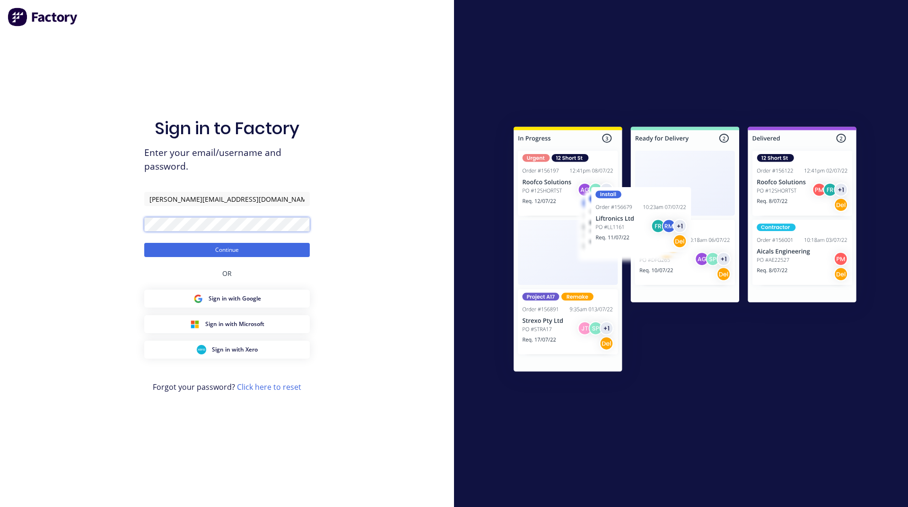
click at [144, 243] on button "Continue" at bounding box center [226, 250] width 165 height 14
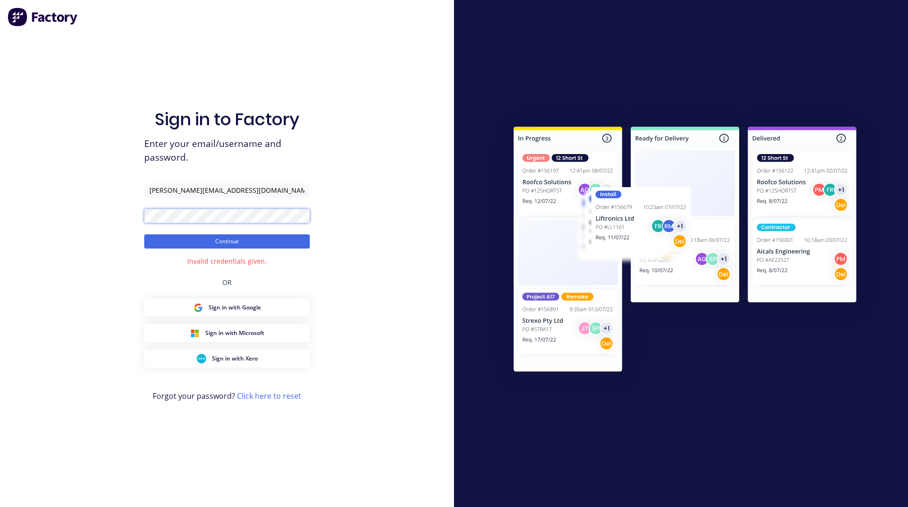
click at [144, 234] on button "Continue" at bounding box center [226, 241] width 165 height 14
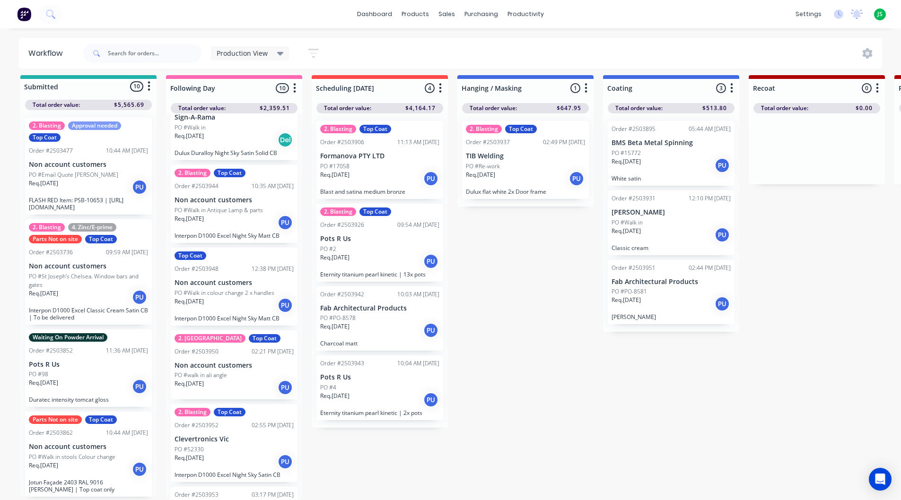
scroll to position [421, 0]
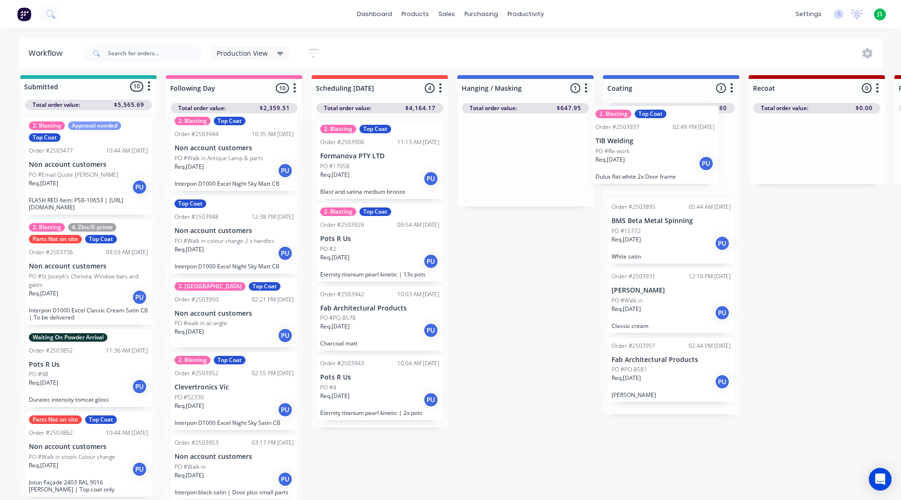
drag, startPoint x: 489, startPoint y: 173, endPoint x: 625, endPoint y: 165, distance: 135.9
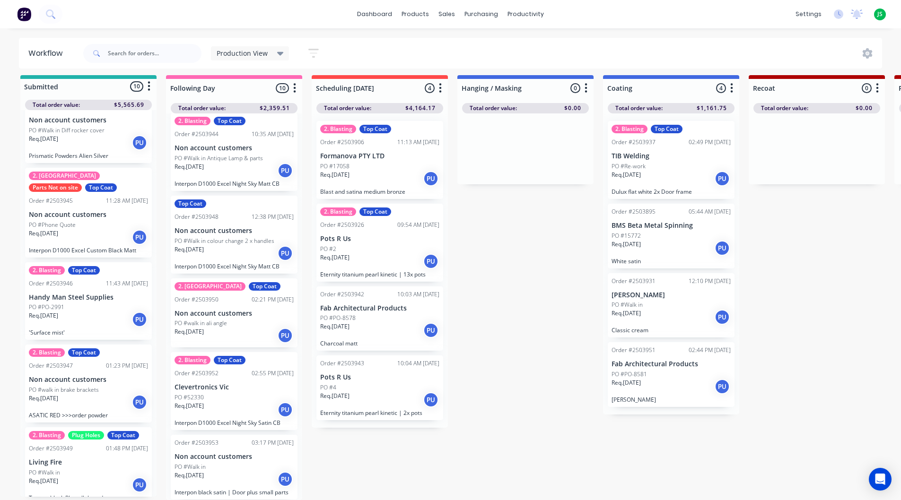
scroll to position [520, 0]
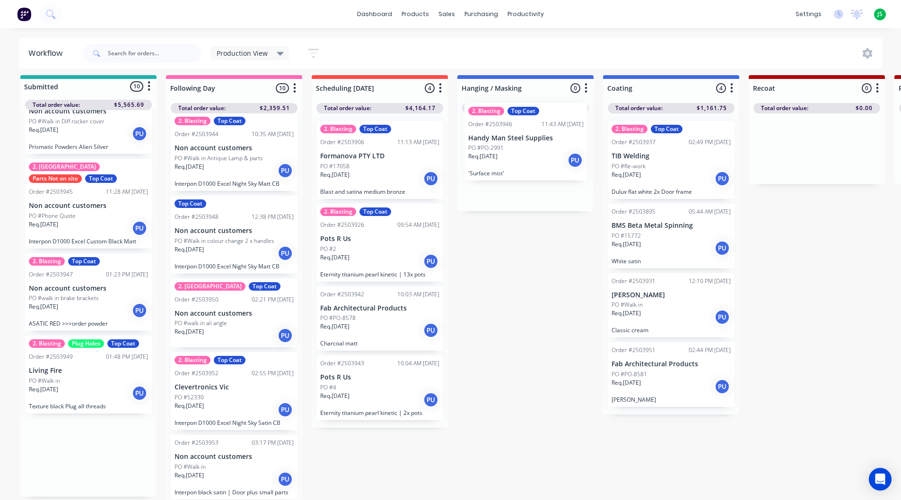
drag, startPoint x: 75, startPoint y: 304, endPoint x: 521, endPoint y: 160, distance: 469.0
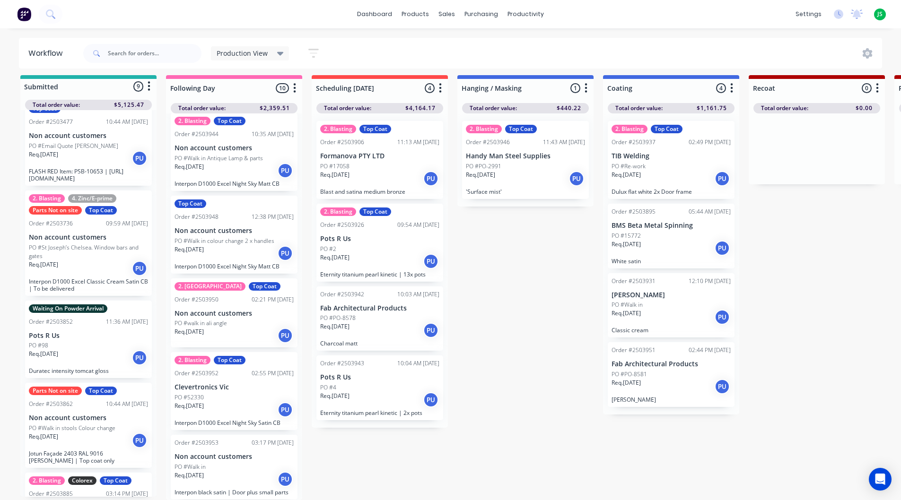
scroll to position [0, 0]
